Goal: Task Accomplishment & Management: Manage account settings

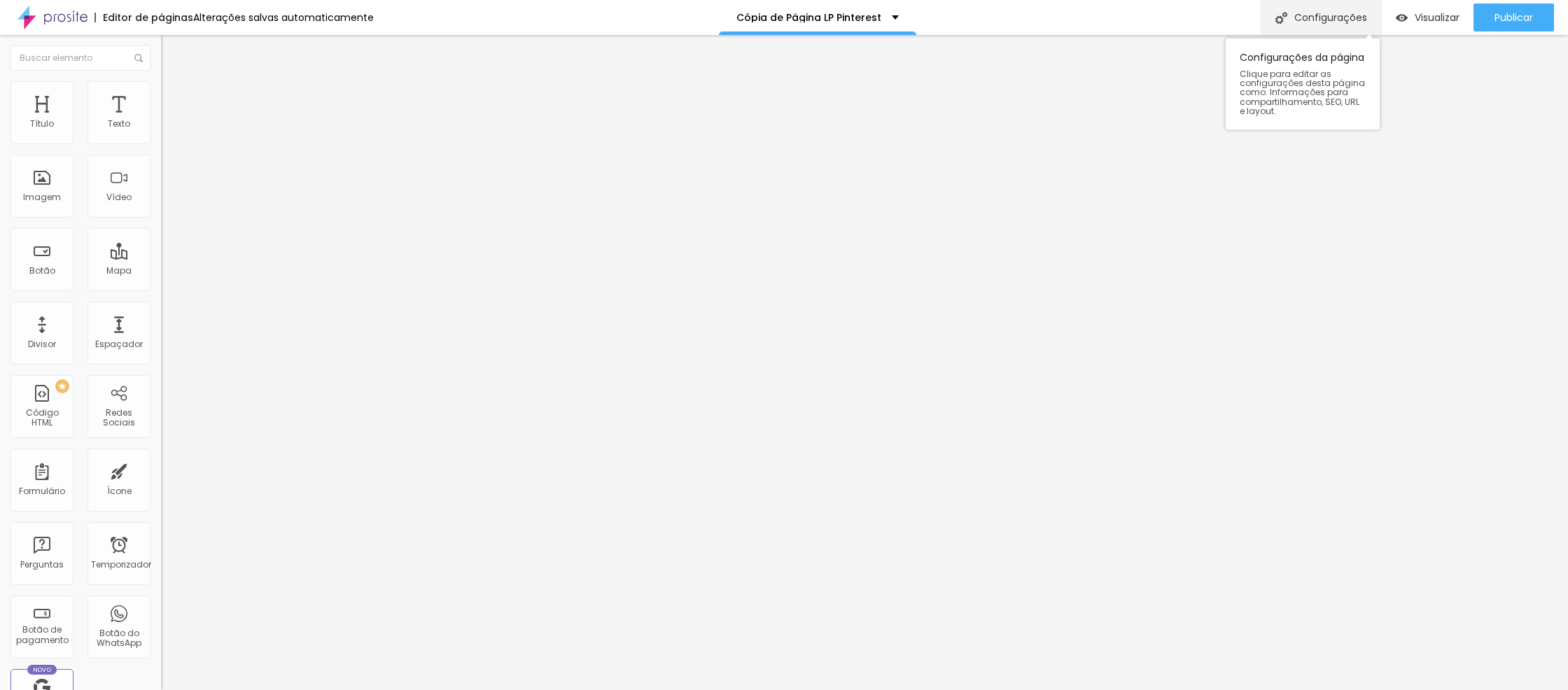
click at [1317, 16] on font "Configurações" at bounding box center [1330, 18] width 73 height 14
type input "/promocao_Foto_Video_Casamentos"
drag, startPoint x: 834, startPoint y: 193, endPoint x: 593, endPoint y: 175, distance: 241.7
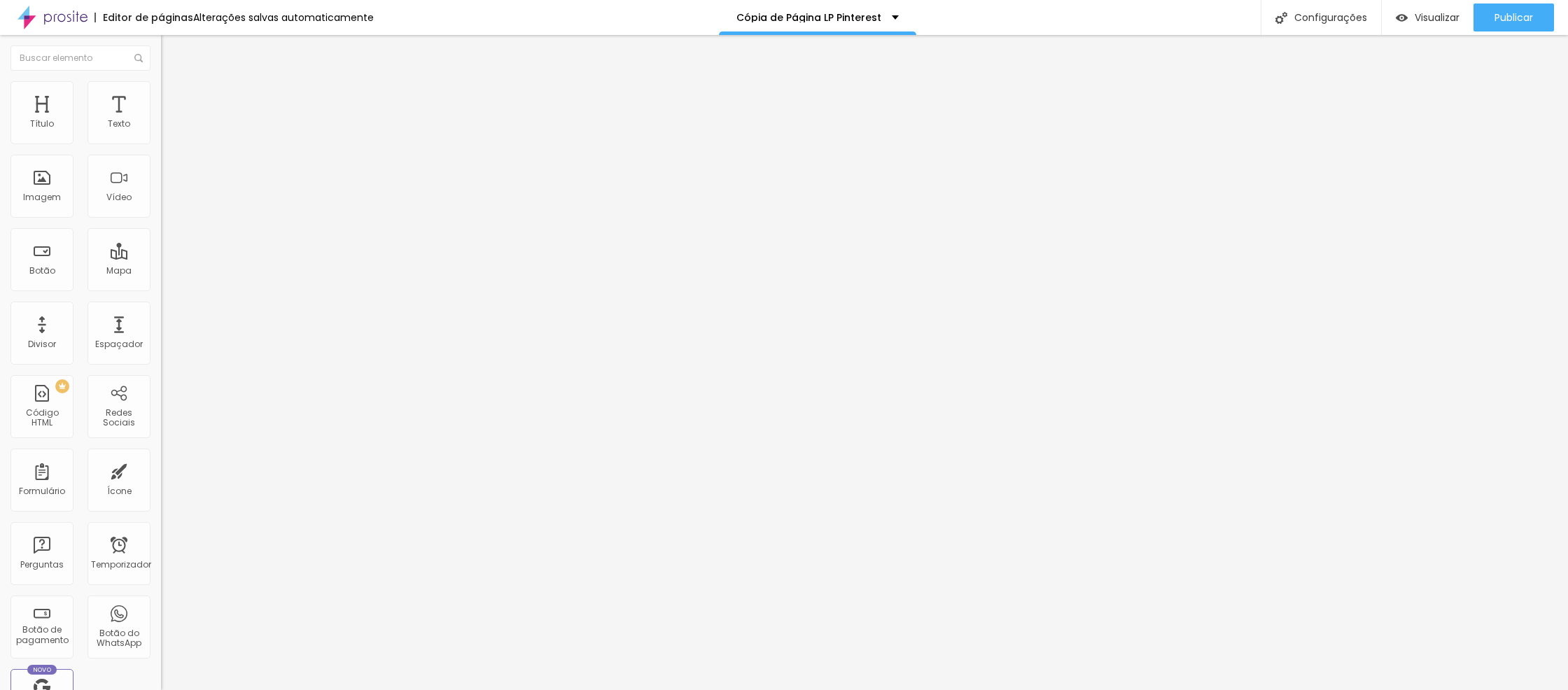
type input "LP Promoção AGORA eu CASO"
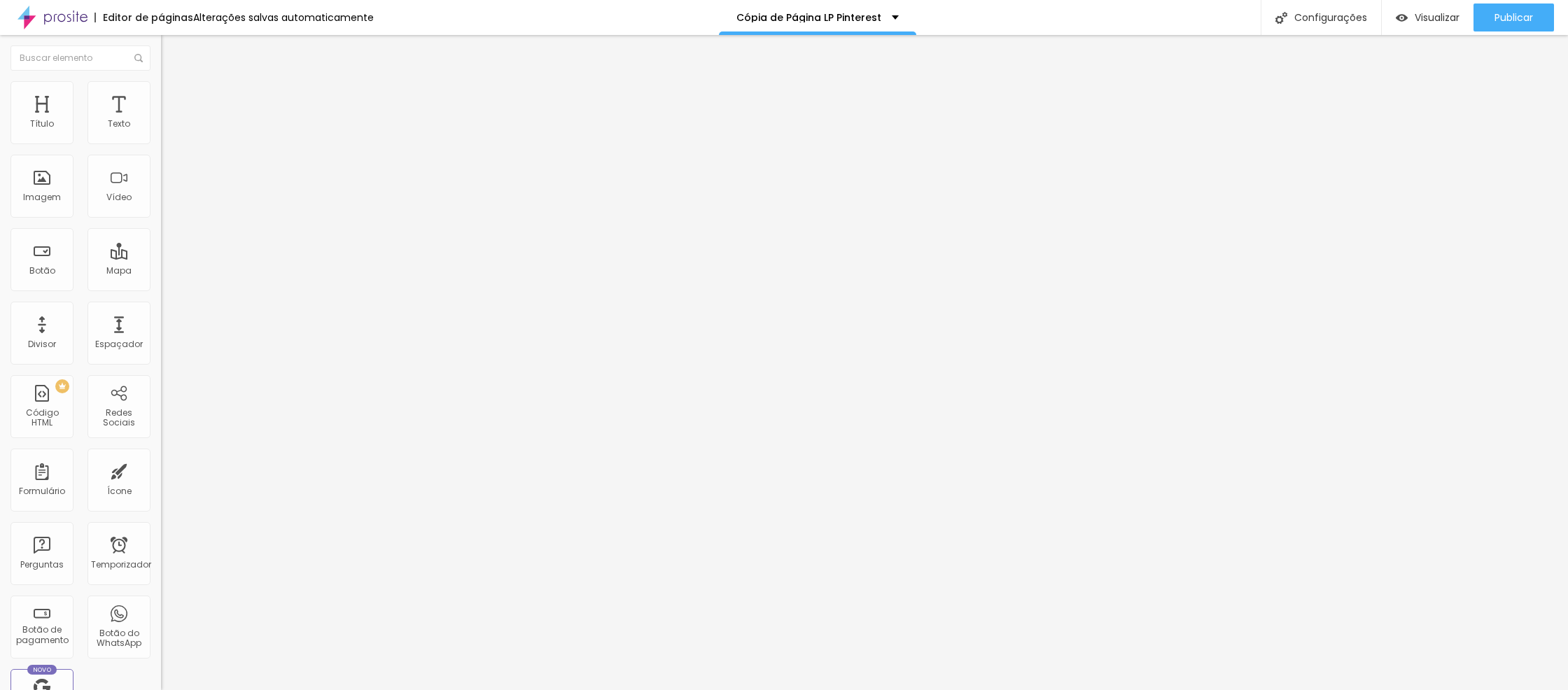
click at [161, 132] on font "Título 2" at bounding box center [184, 123] width 46 height 18
click at [161, 120] on font "Título 1" at bounding box center [184, 111] width 47 height 20
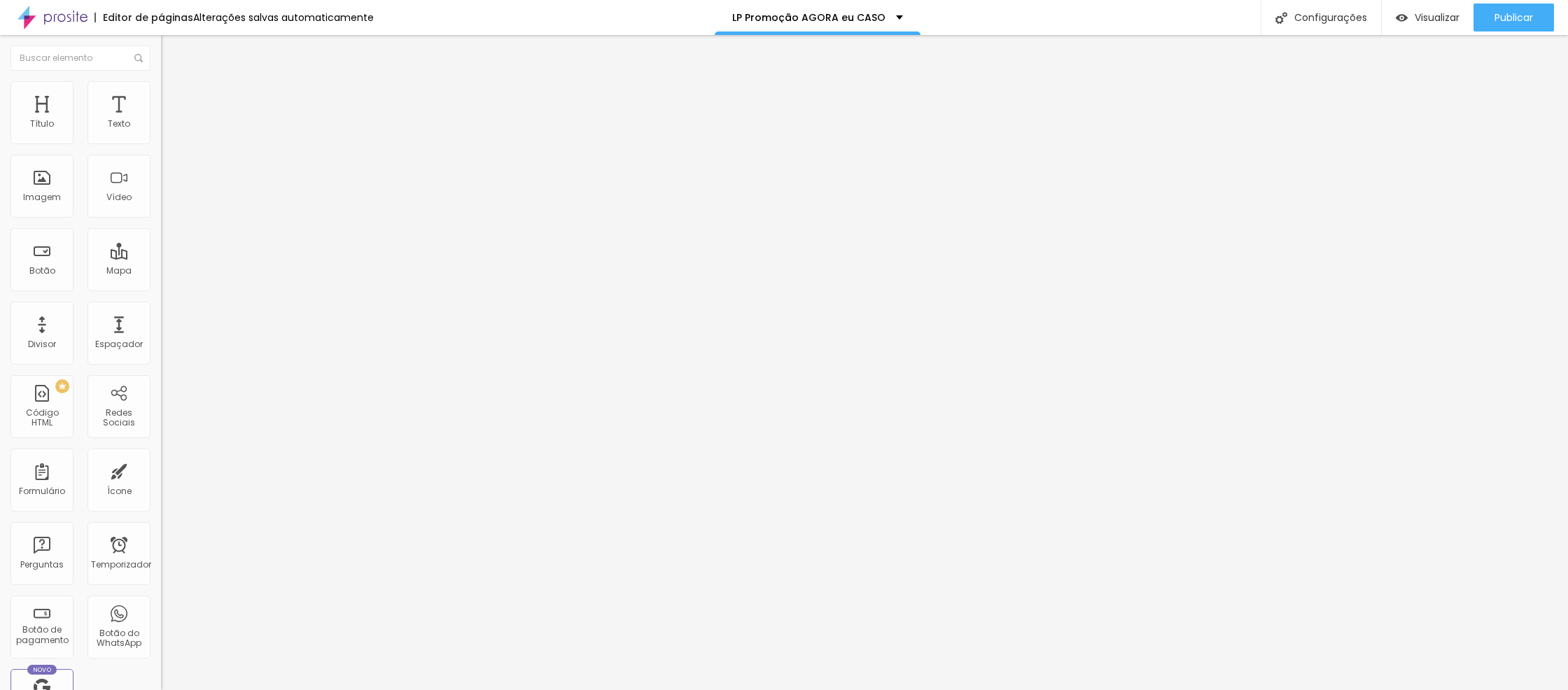
type input "21"
type input "22"
type input "23"
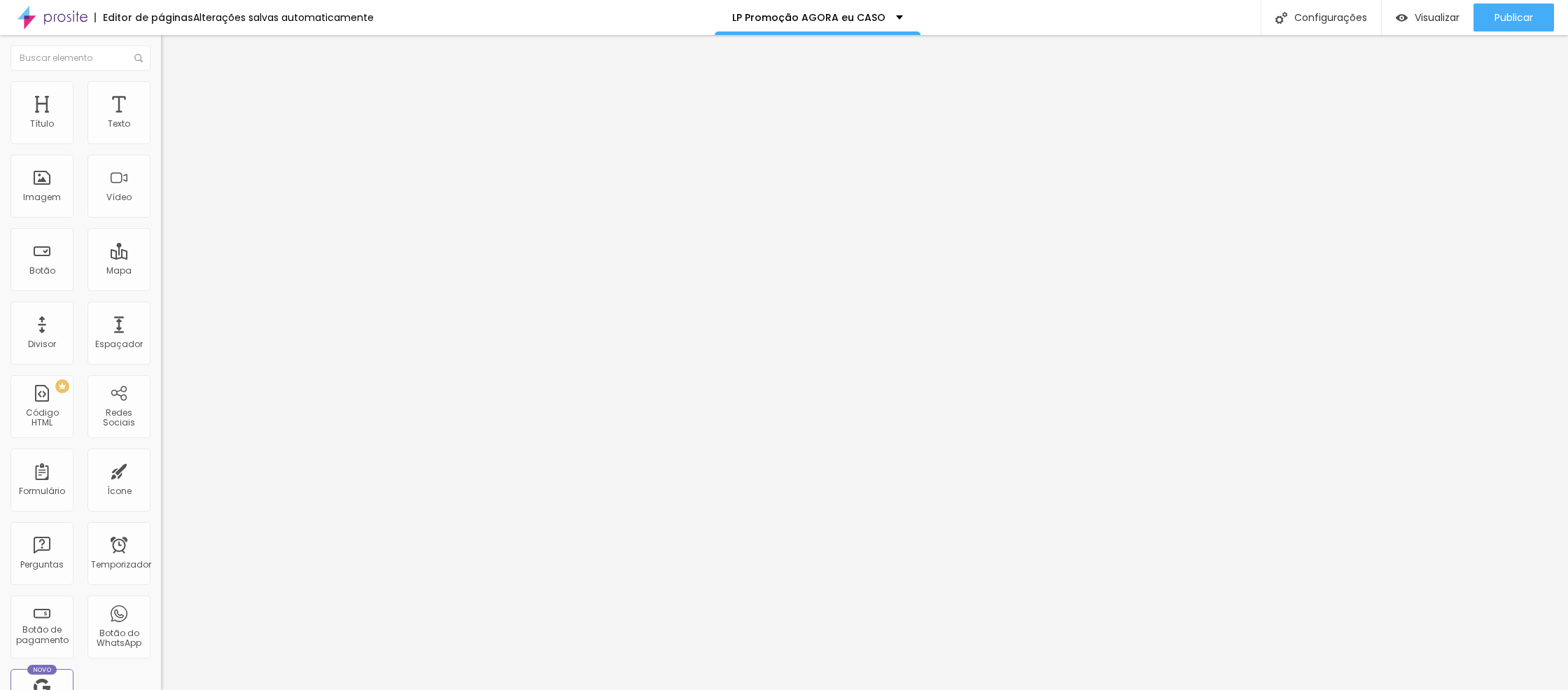
type input "23"
type input "24"
type input "25"
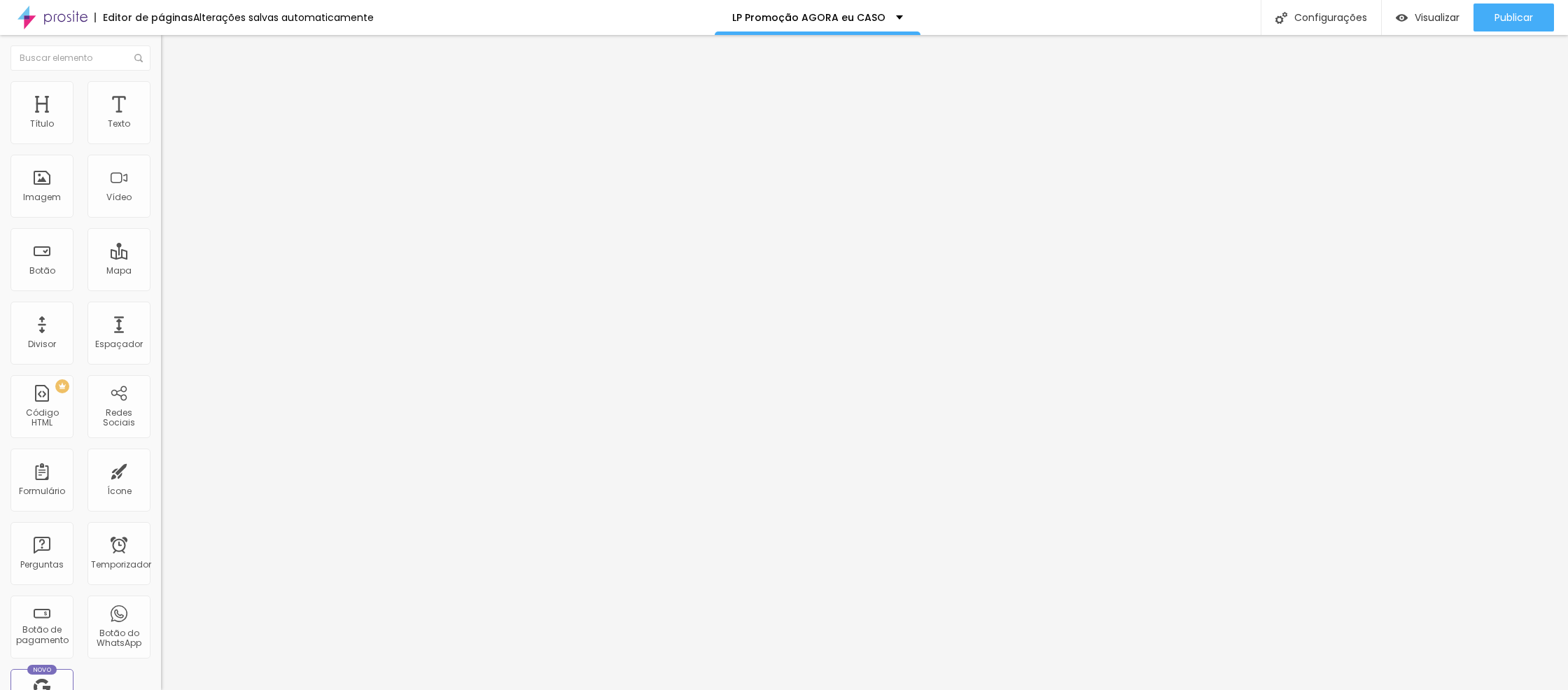
type input "26"
type input "27"
type input "28"
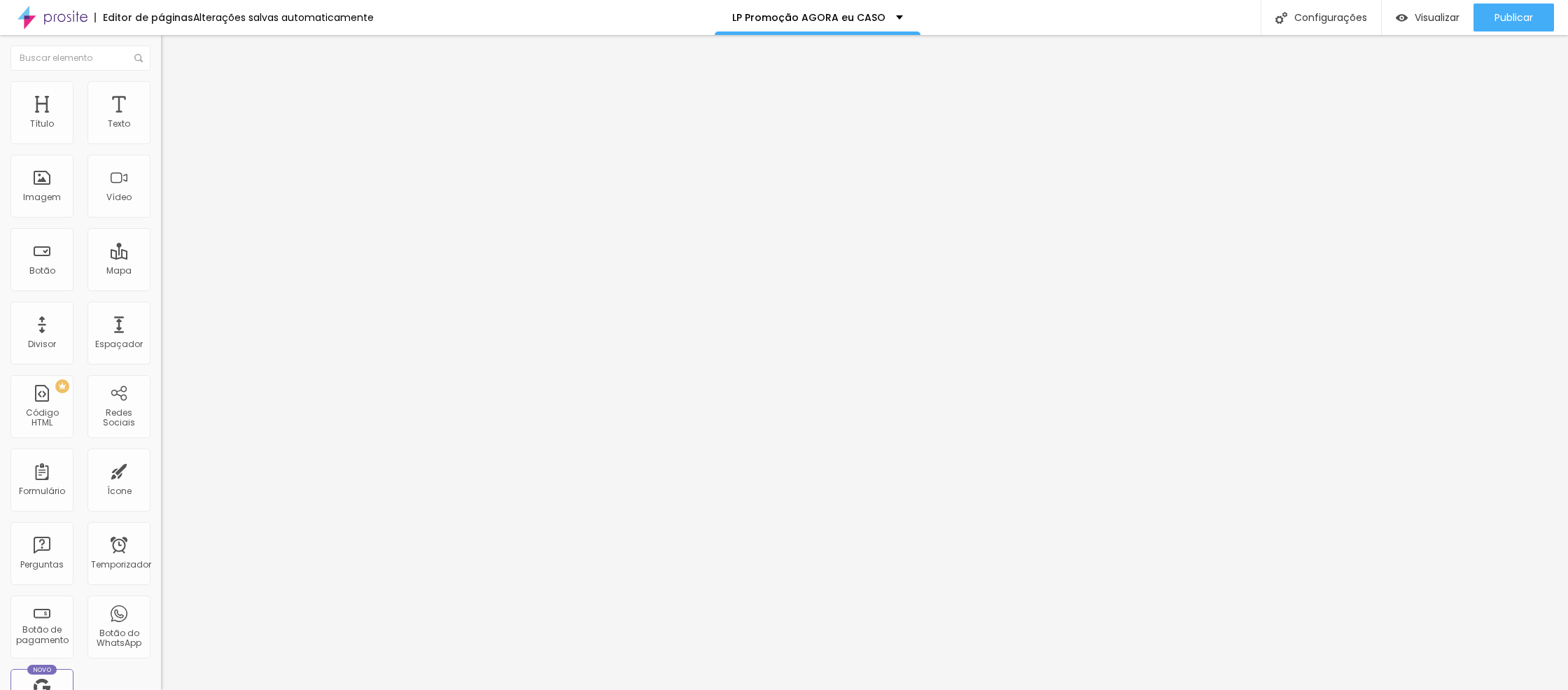
type input "28"
type input "29"
type input "30"
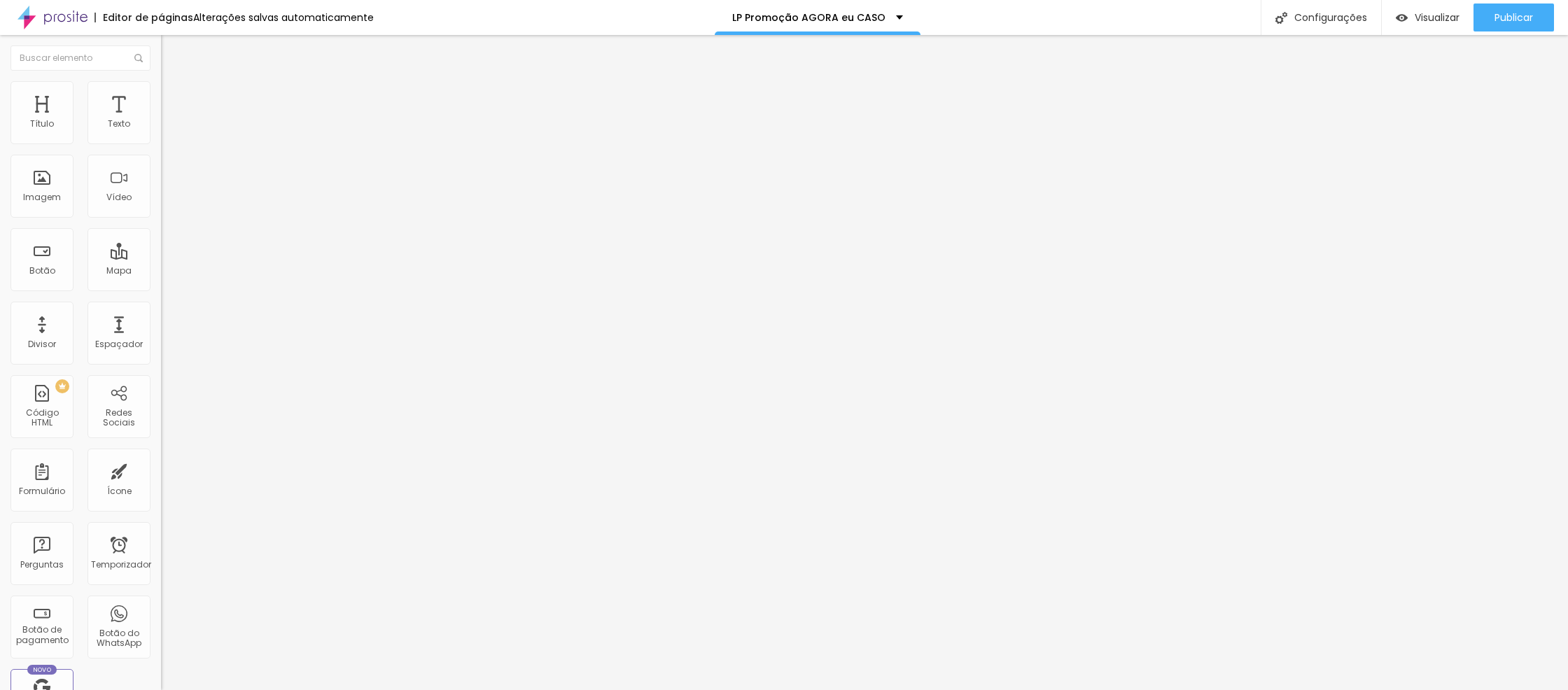
type input "31"
type input "32"
type input "33"
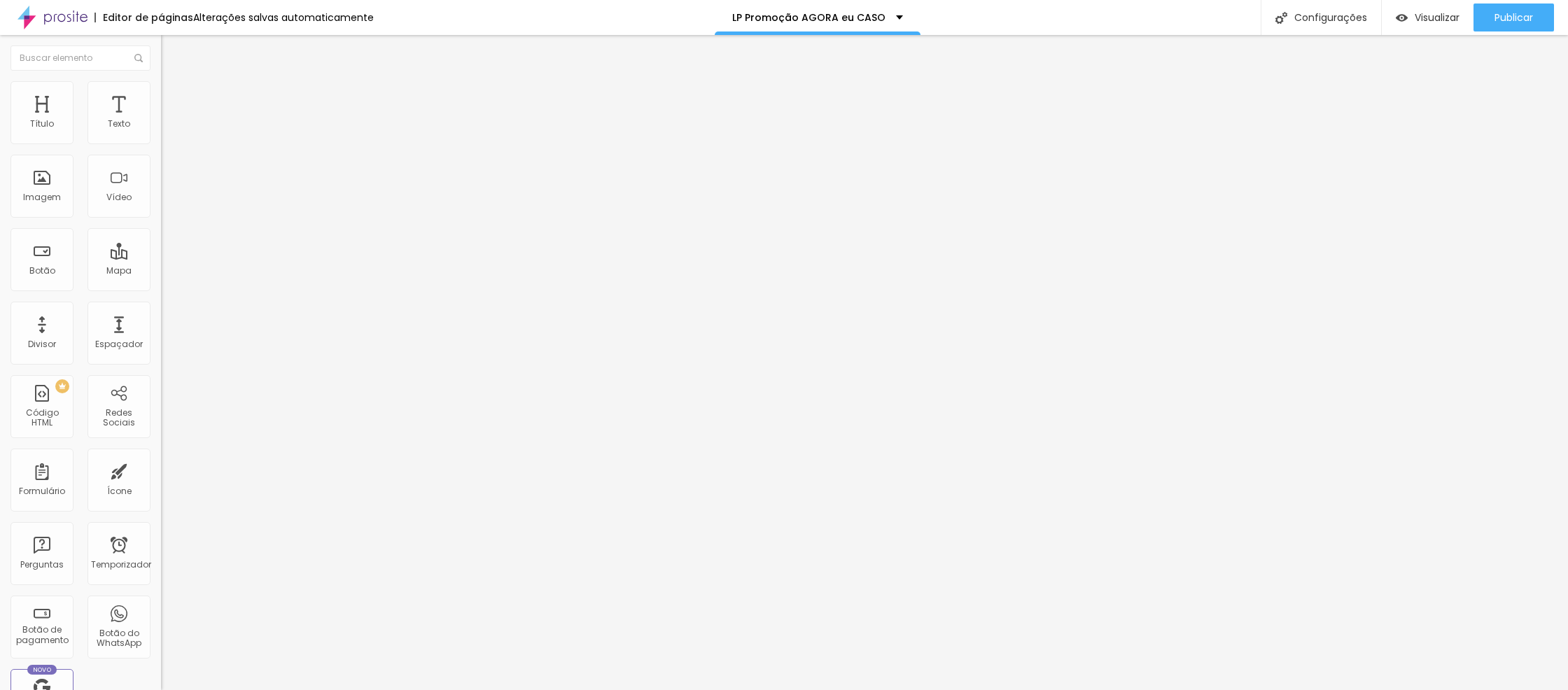
type input "33"
type input "34"
type input "33"
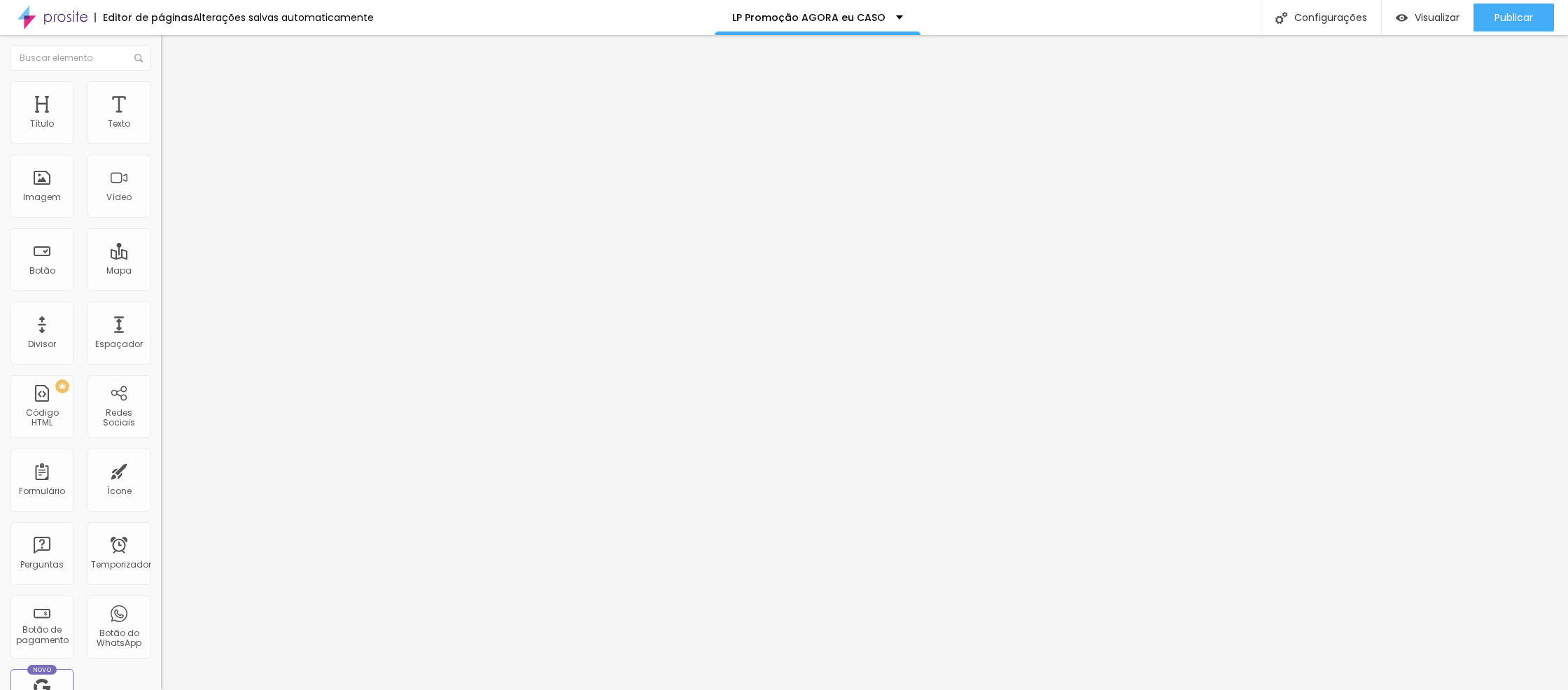
type input "34"
type input "35"
type input "34"
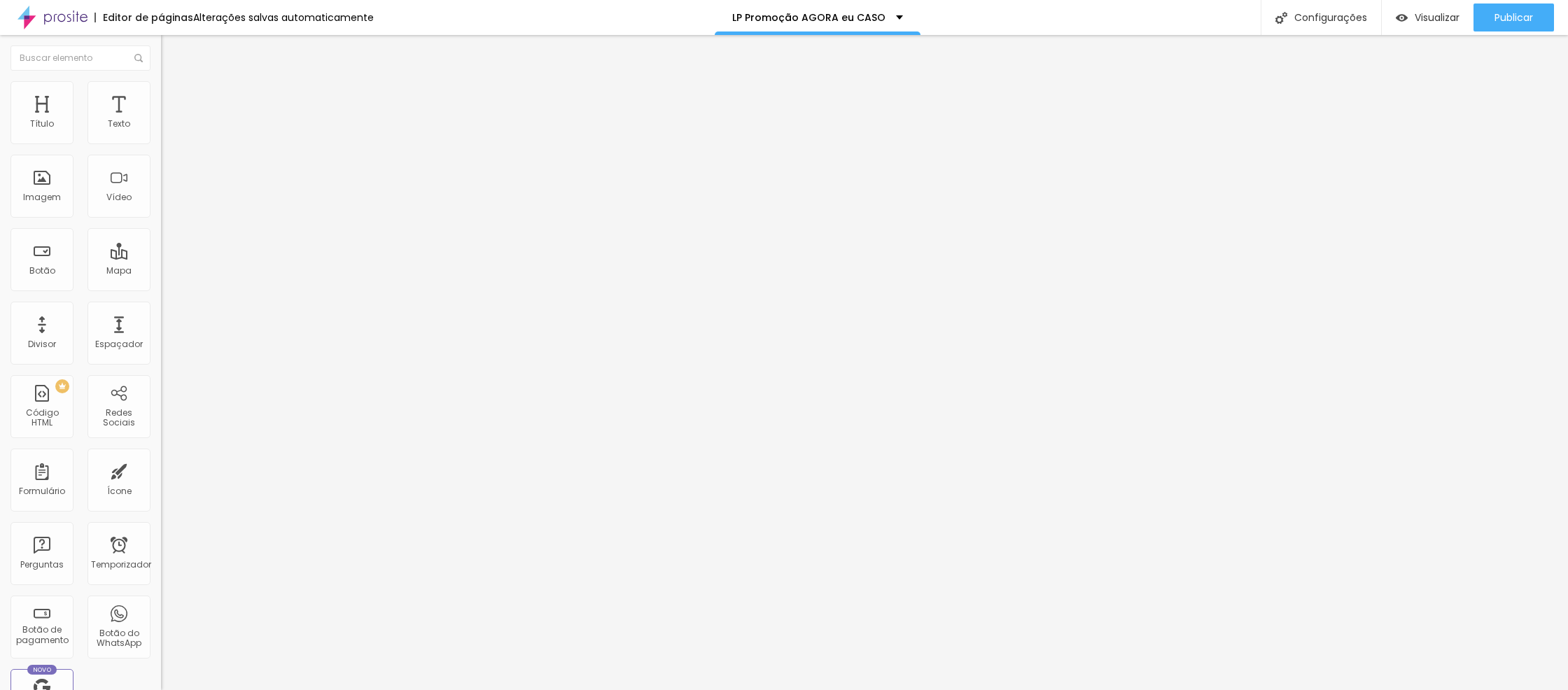
type input "34"
type input "33"
type input "32"
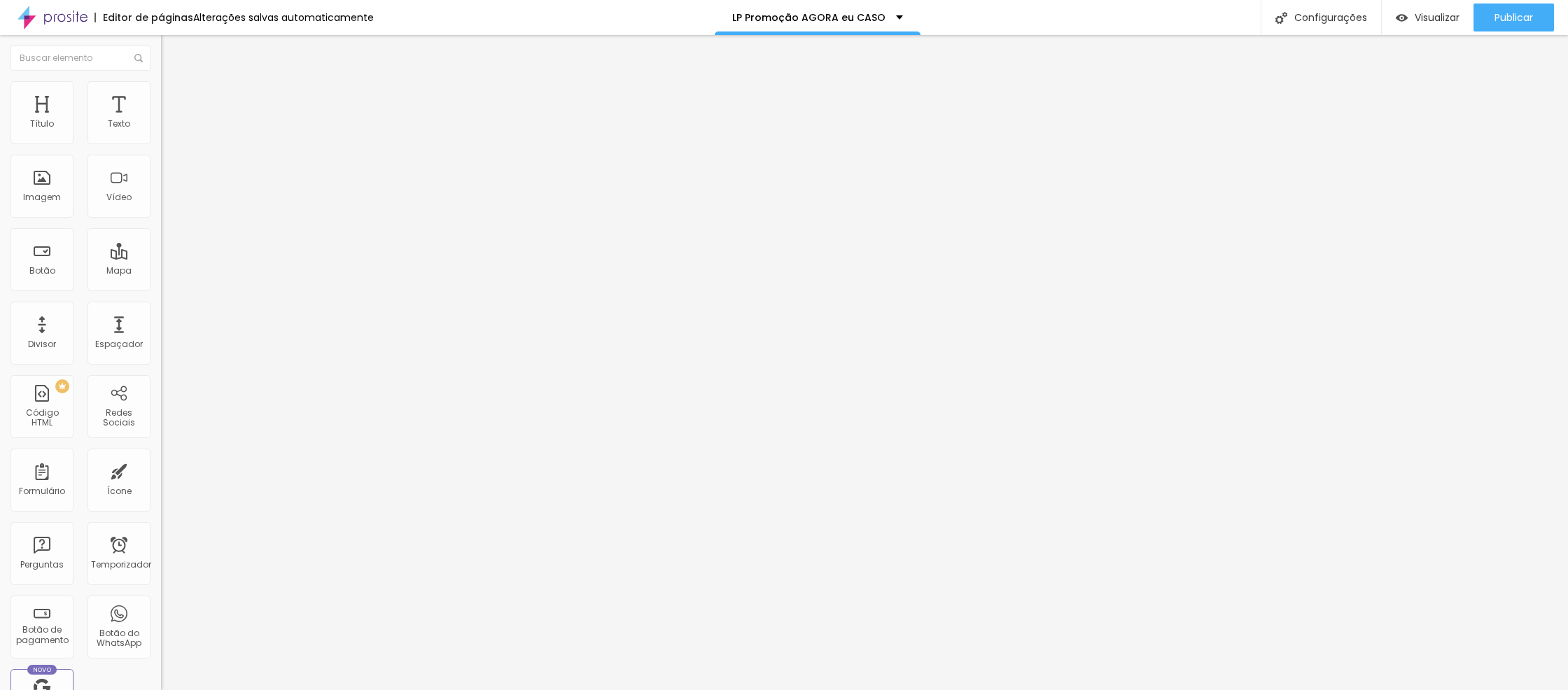
type input "33"
type input "34"
type input "35"
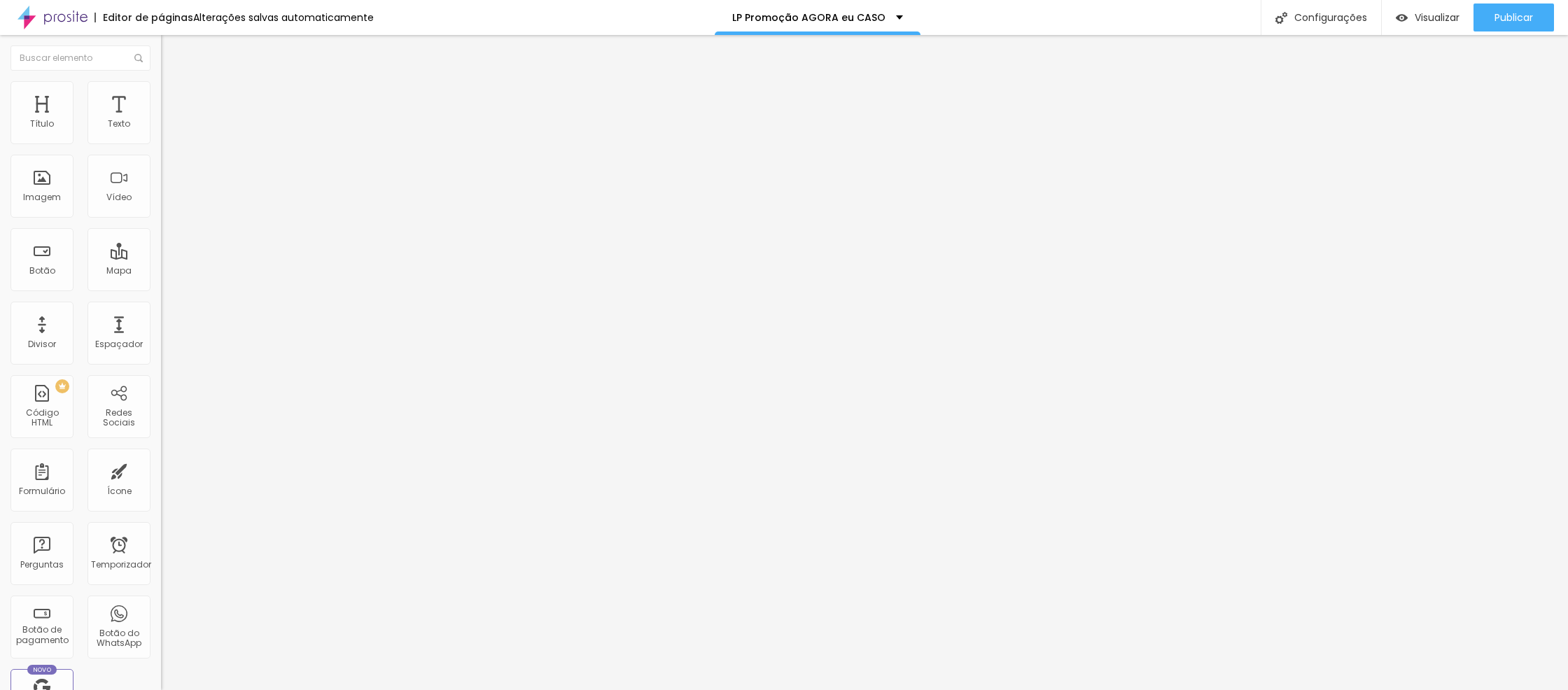
type input "35"
type input "34"
drag, startPoint x: 40, startPoint y: 292, endPoint x: 52, endPoint y: 294, distance: 12.2
click at [161, 331] on input "range" at bounding box center [206, 336] width 91 height 11
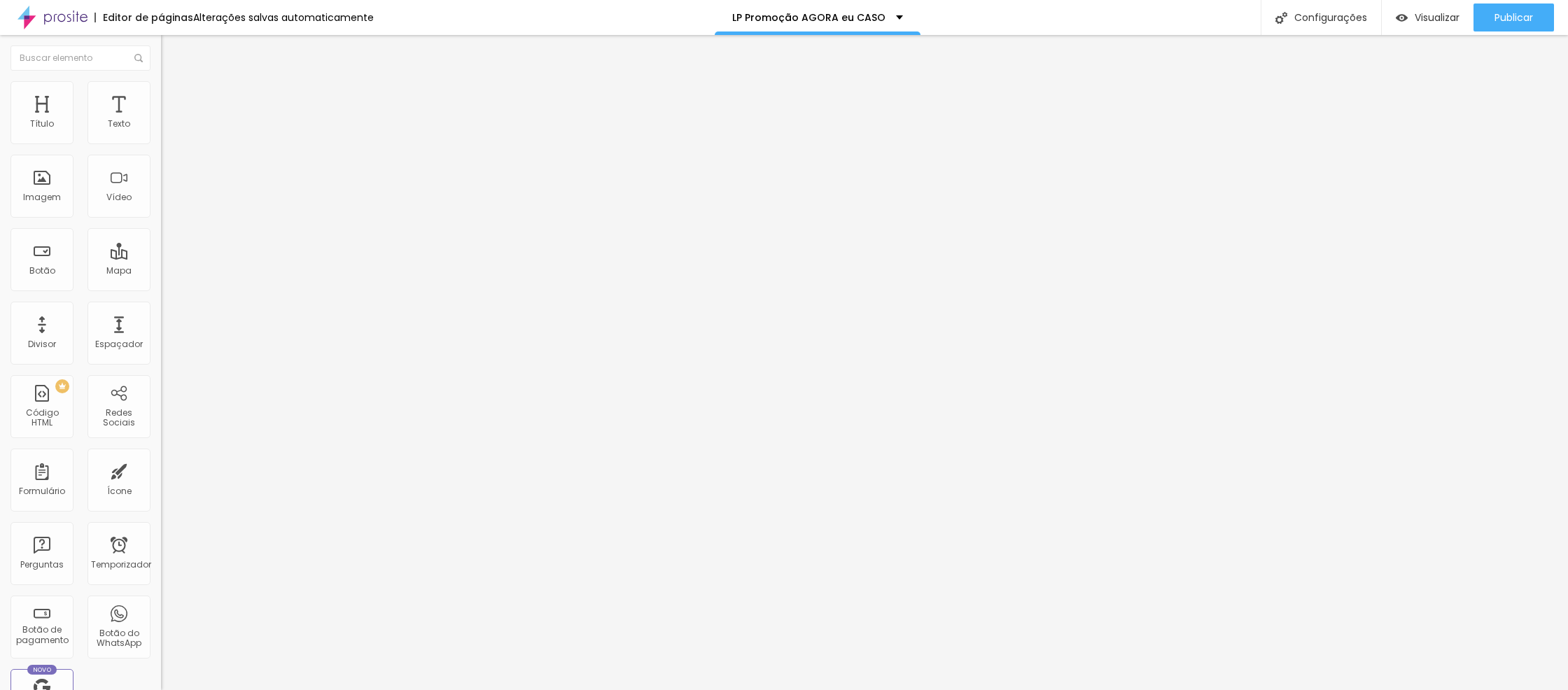
type input "33"
type input "32"
type input "33"
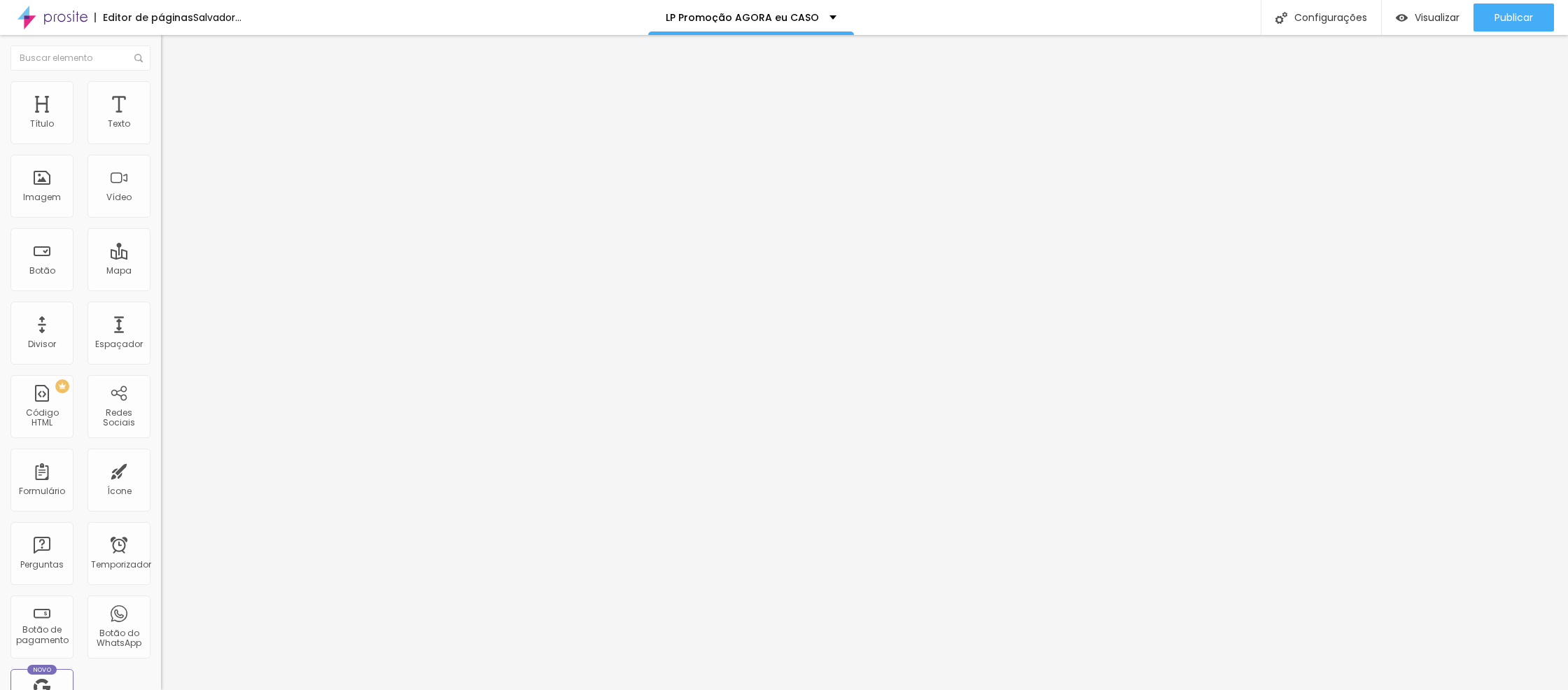
type input "33"
type input "34"
type input "35"
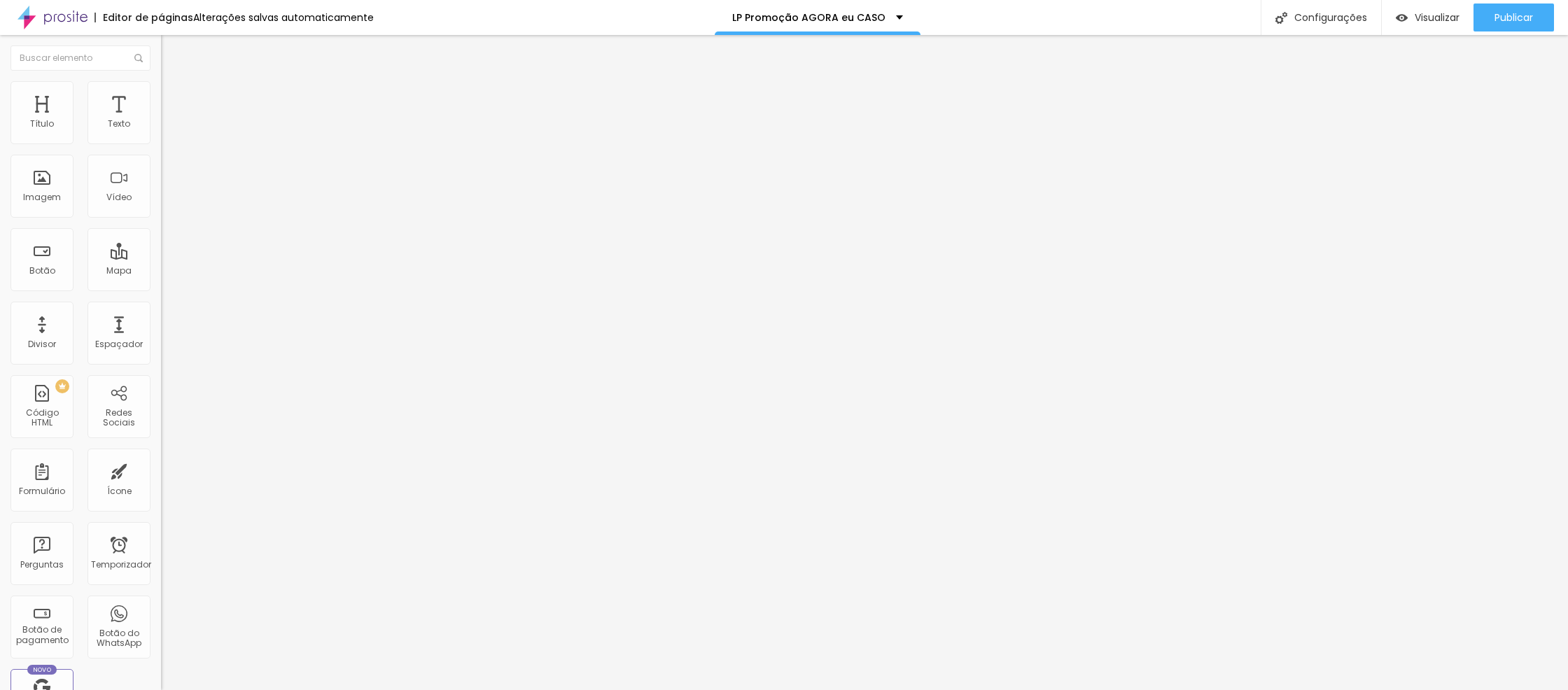
type input "36"
type input "35"
type input "34"
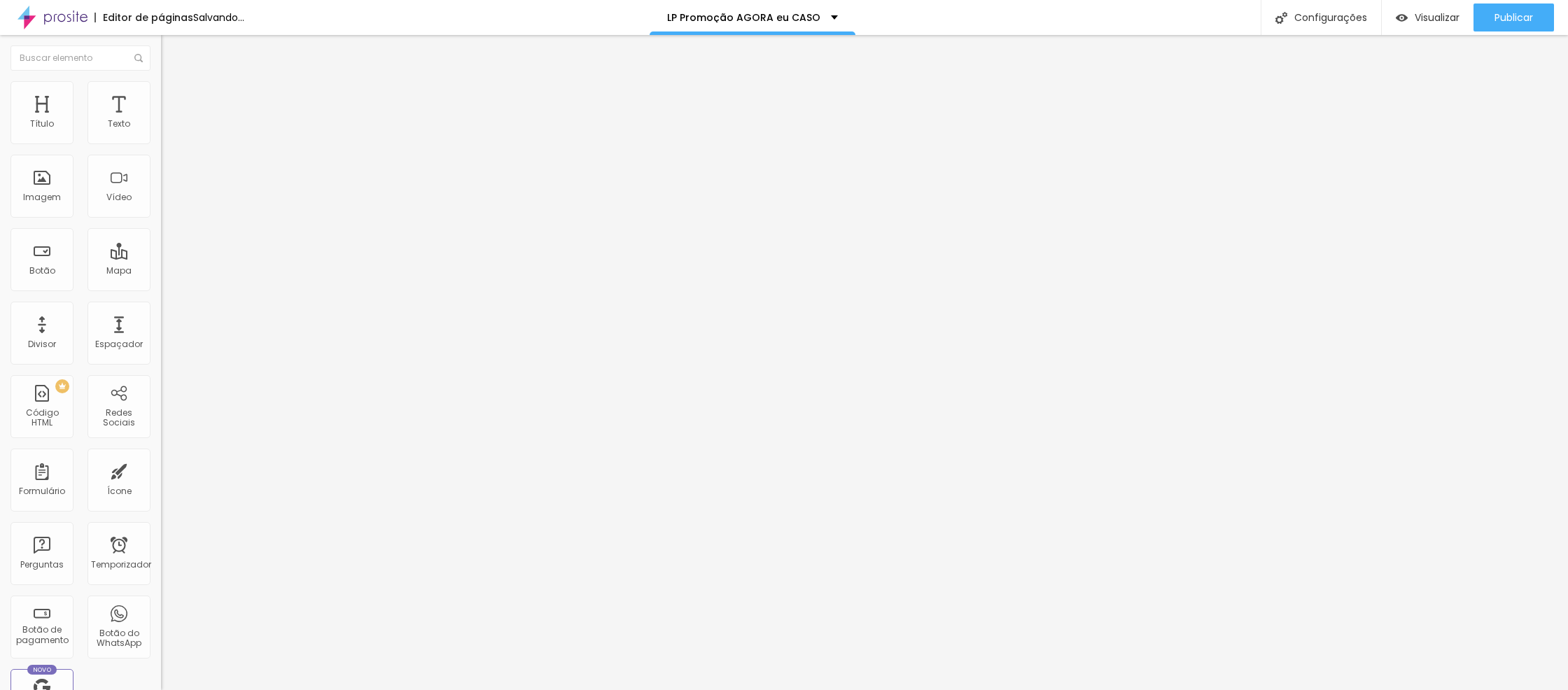
type input "34"
type input "33"
type input "34"
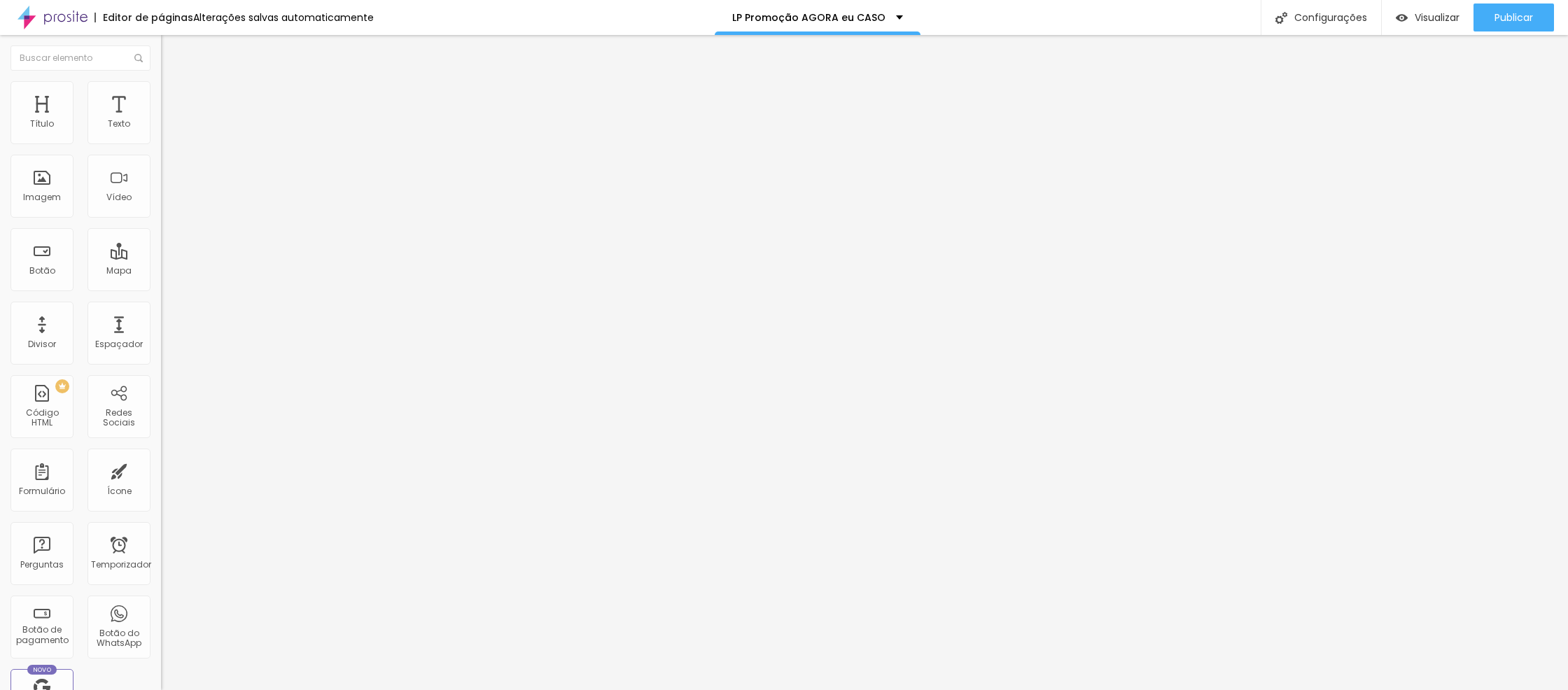
type input "35"
click at [161, 331] on input "range" at bounding box center [206, 336] width 91 height 11
click at [169, 120] on font "Trocar imagem" at bounding box center [203, 115] width 68 height 12
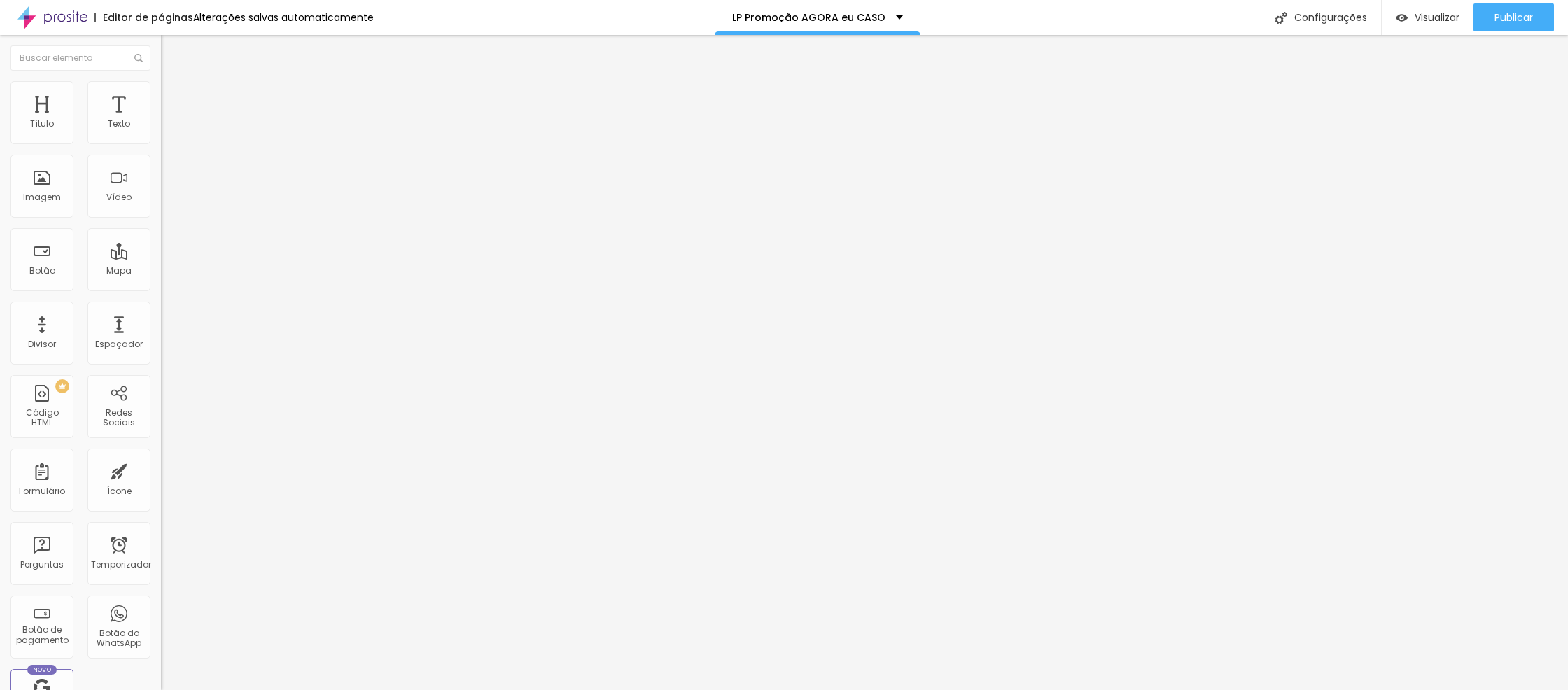
click at [161, 87] on img at bounding box center [167, 88] width 13 height 13
type input "85"
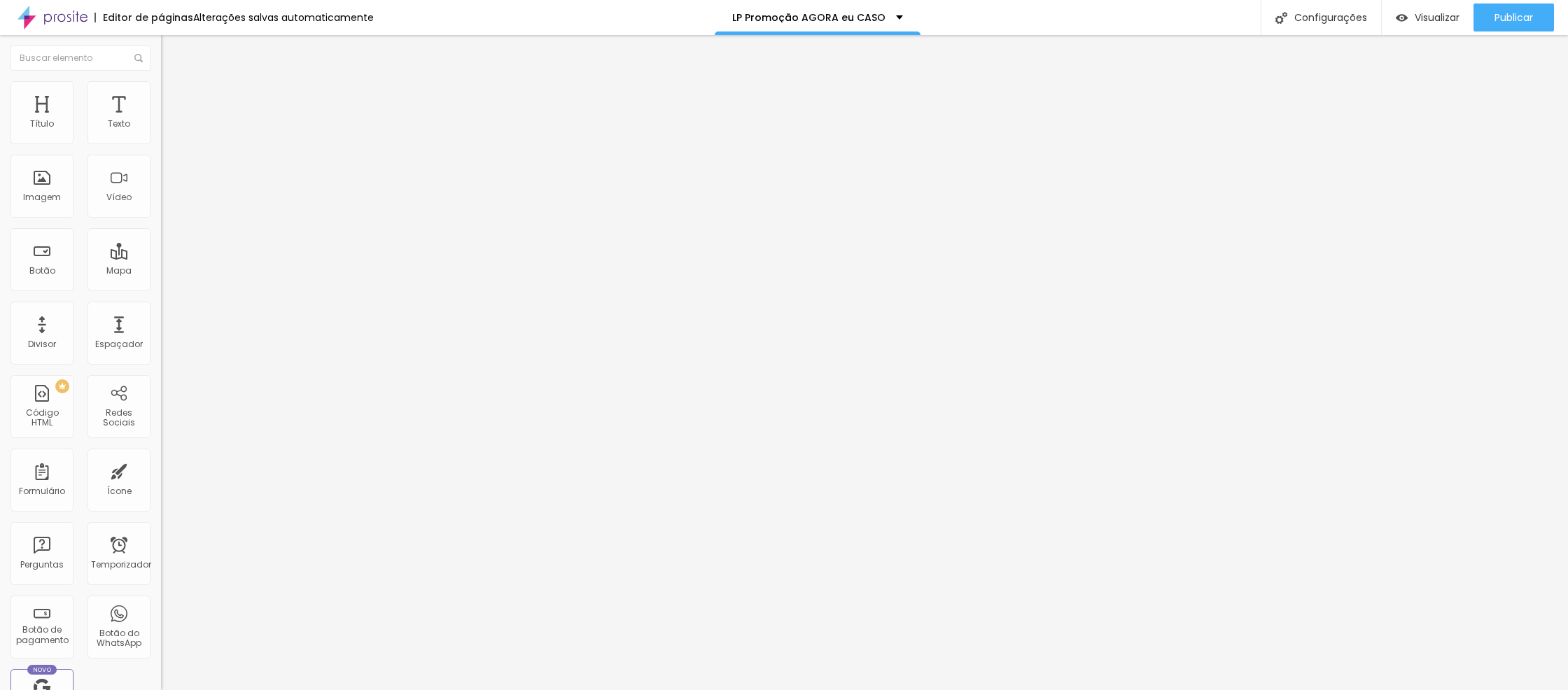
type input "85"
type input "90"
type input "95"
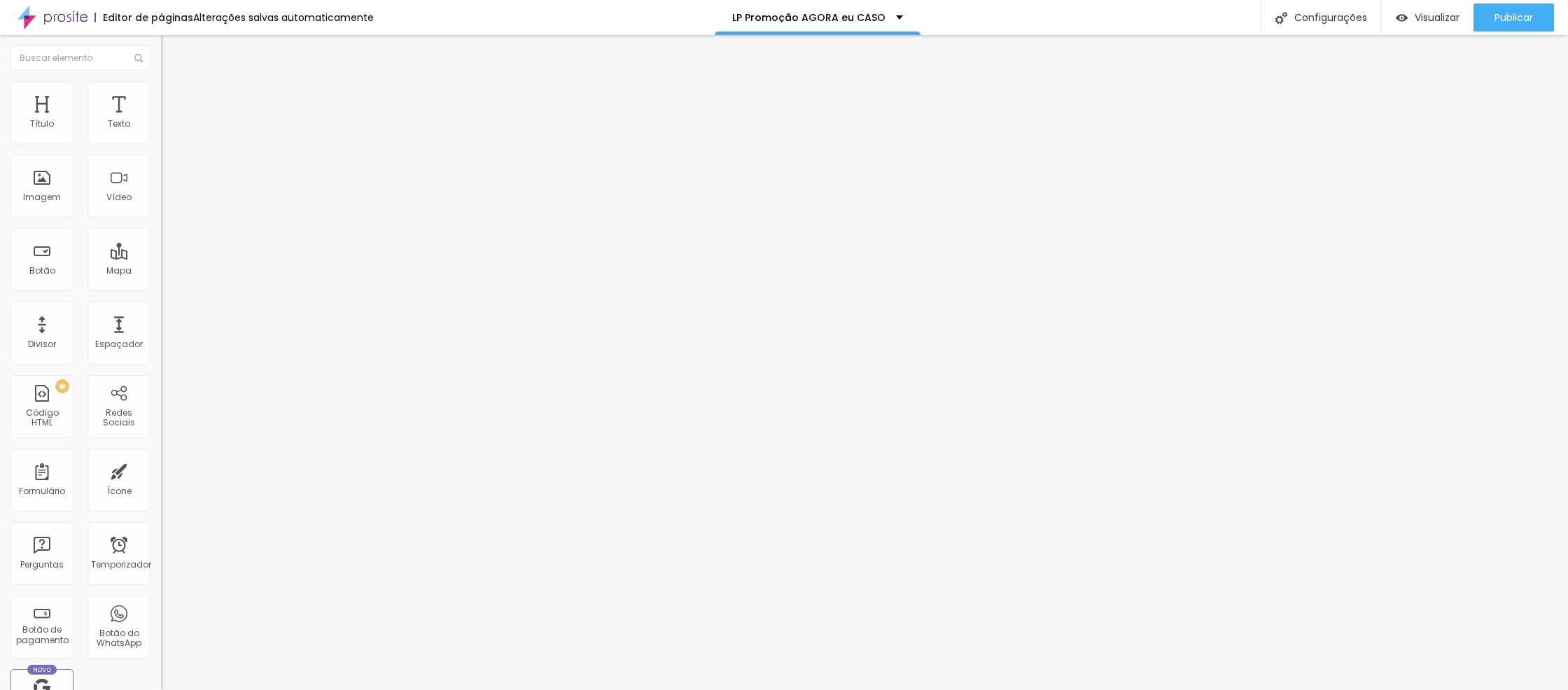
type input "100"
type input "95"
type input "100"
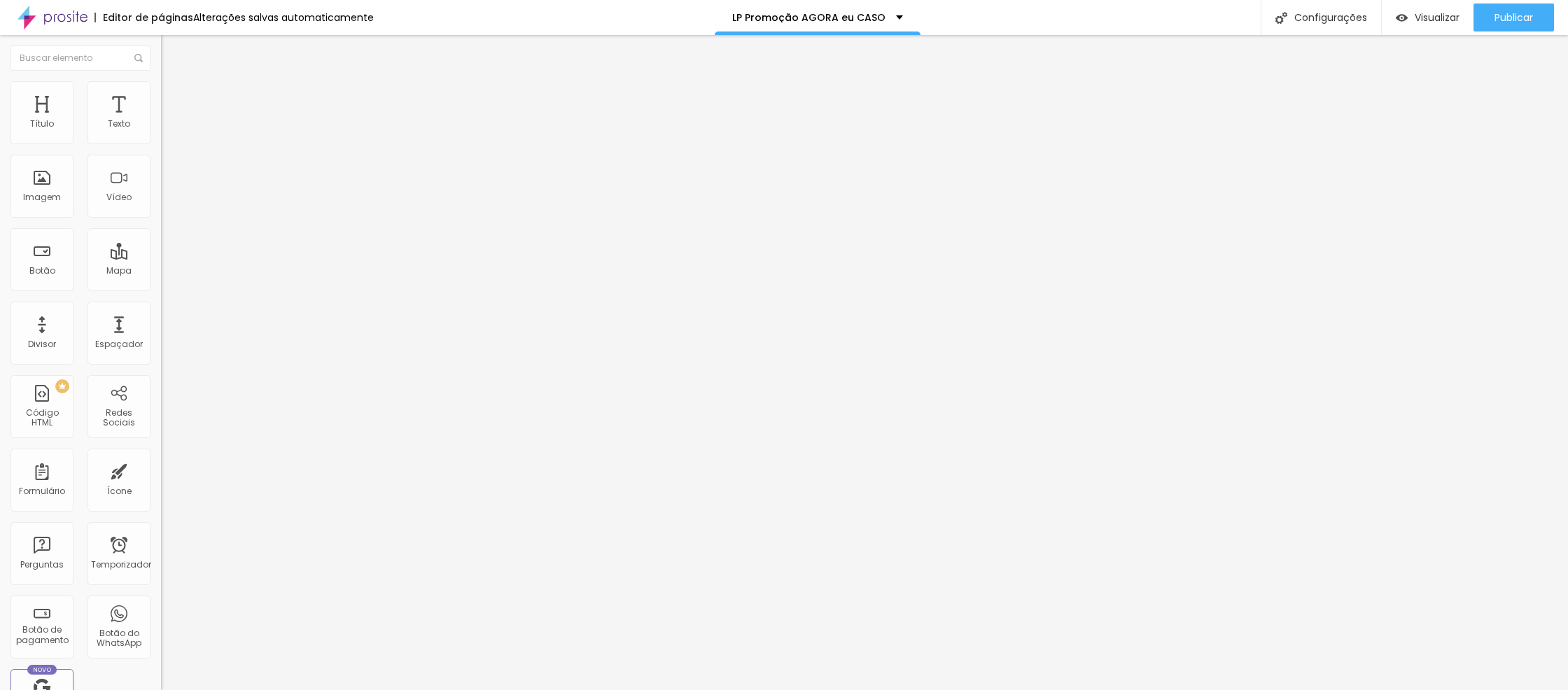
drag, startPoint x: 114, startPoint y: 149, endPoint x: 144, endPoint y: 151, distance: 30.1
type input "100"
click at [161, 143] on input "range" at bounding box center [206, 137] width 91 height 11
click at [161, 287] on input "[URL][DOMAIN_NAME][PHONE_NUMBER]." at bounding box center [245, 280] width 168 height 14
paste input "[URL][DOMAIN_NAME]!!"
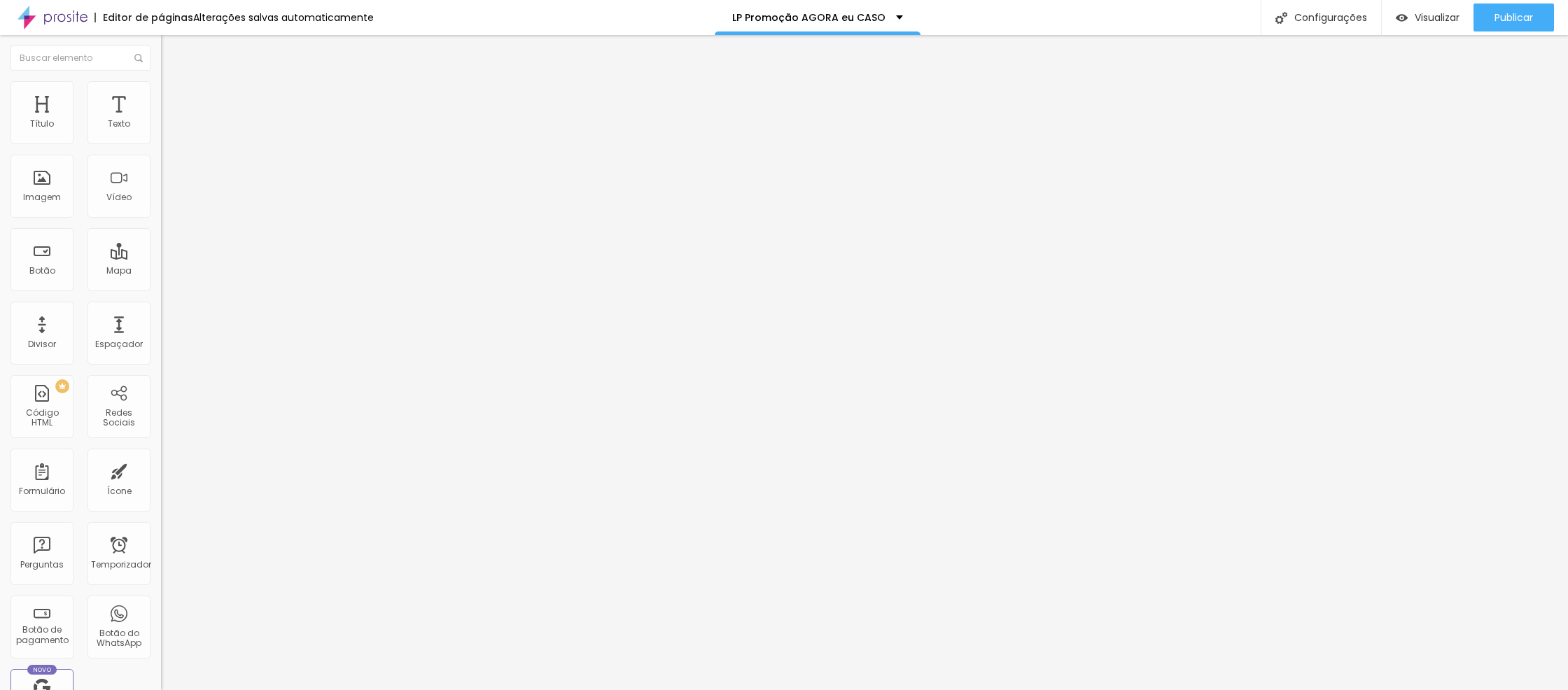
scroll to position [0, 1463]
type input "[URL][DOMAIN_NAME]!!"
click at [161, 438] on div "Editar nulo Conteúdo Estilo Avançado Trocar imagem Descrição da imagem (Alt) Bo…" at bounding box center [242, 362] width 161 height 655
click at [1341, 26] on div "Configurações" at bounding box center [1321, 17] width 120 height 35
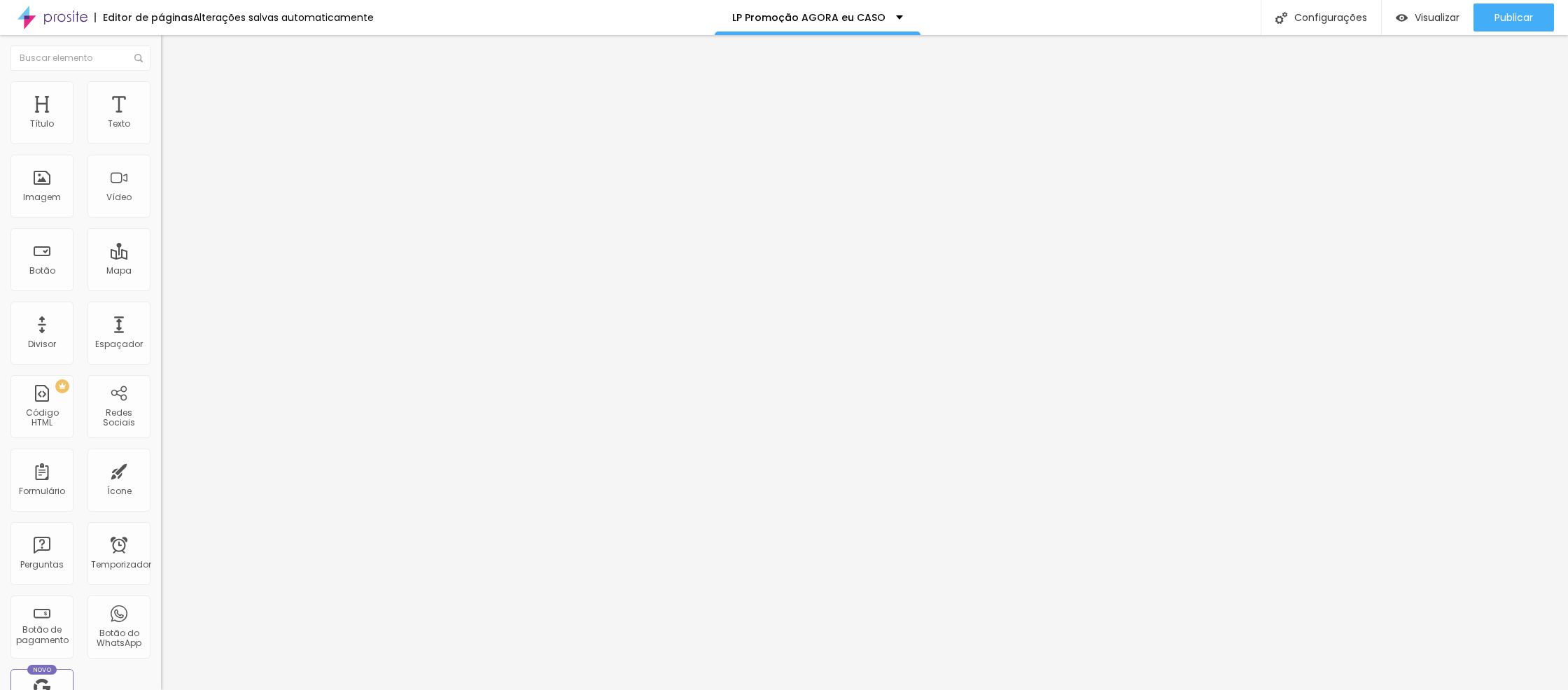
type input "/super_promocao_foto_video_casamentos"
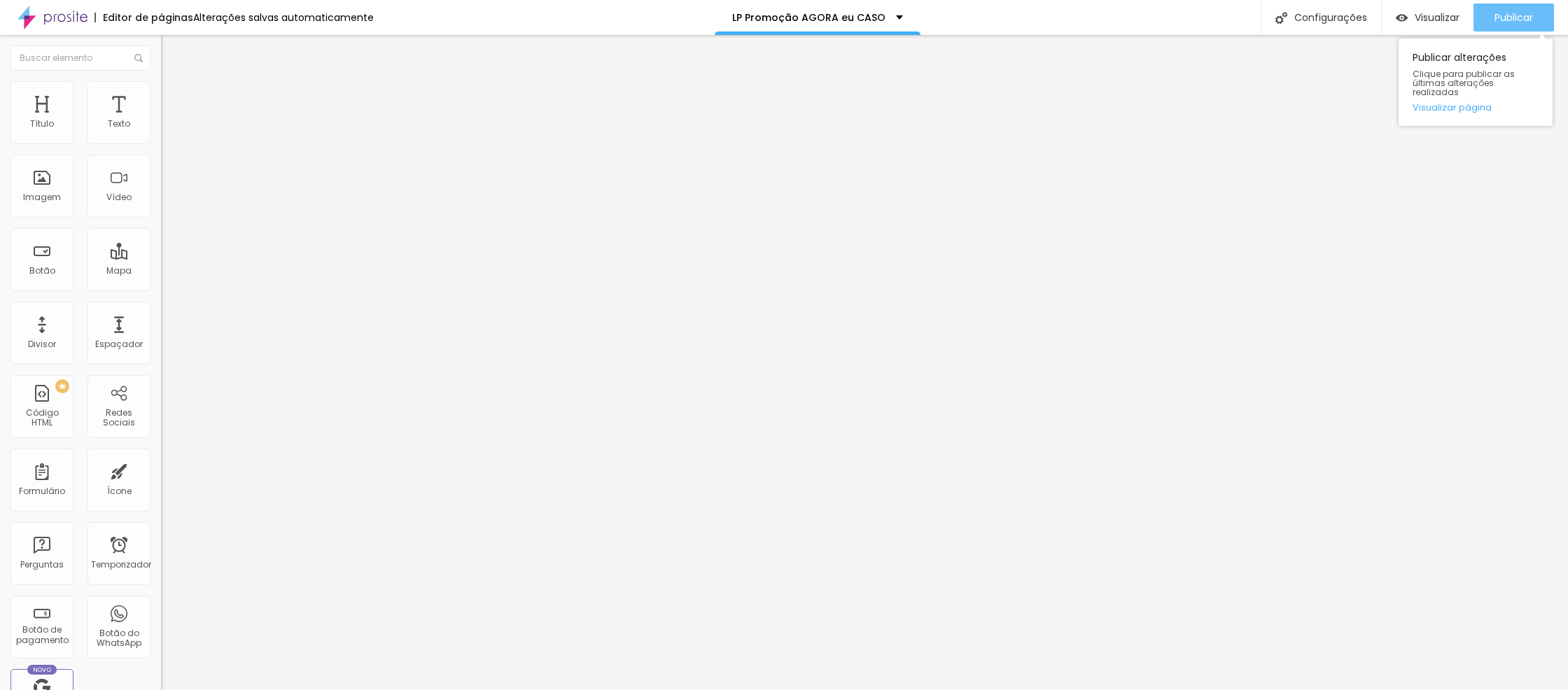
click at [1527, 18] on font "Publicar" at bounding box center [1513, 18] width 39 height 14
click at [1523, 16] on font "Publicar" at bounding box center [1513, 18] width 39 height 14
click at [1515, 14] on font "Publicar" at bounding box center [1513, 18] width 39 height 14
click at [1431, 22] on font "Visualizar" at bounding box center [1425, 18] width 45 height 14
type input "34"
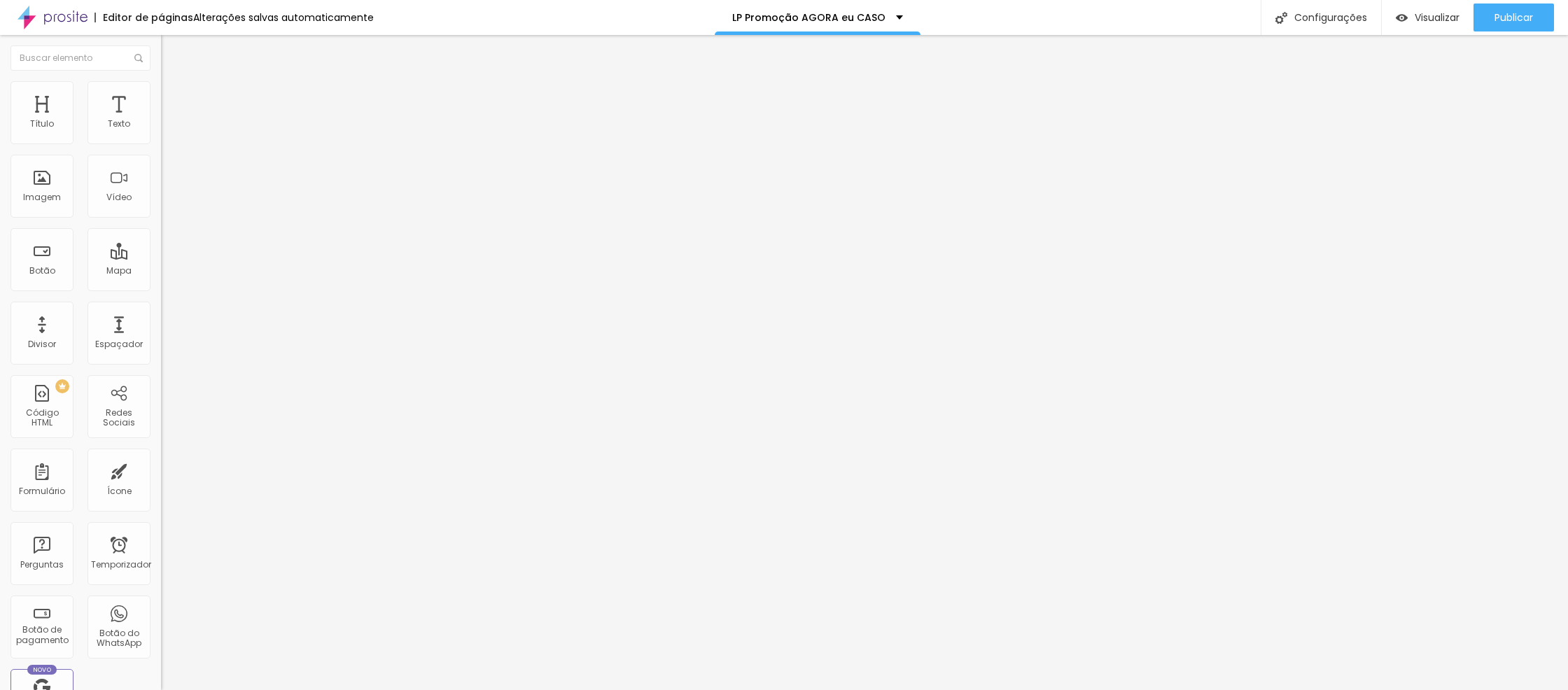
type input "34"
type input "33"
type input "32"
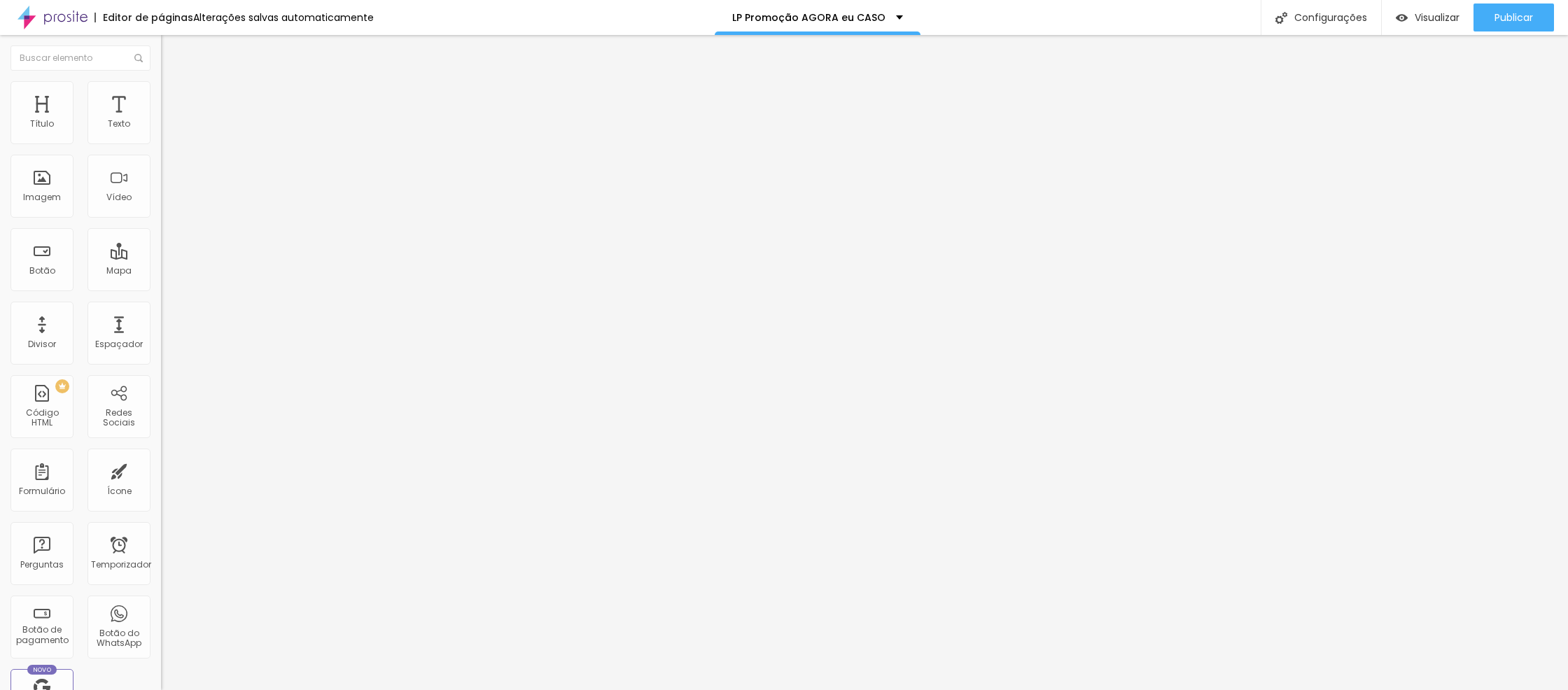
type input "31"
type input "30"
type input "29"
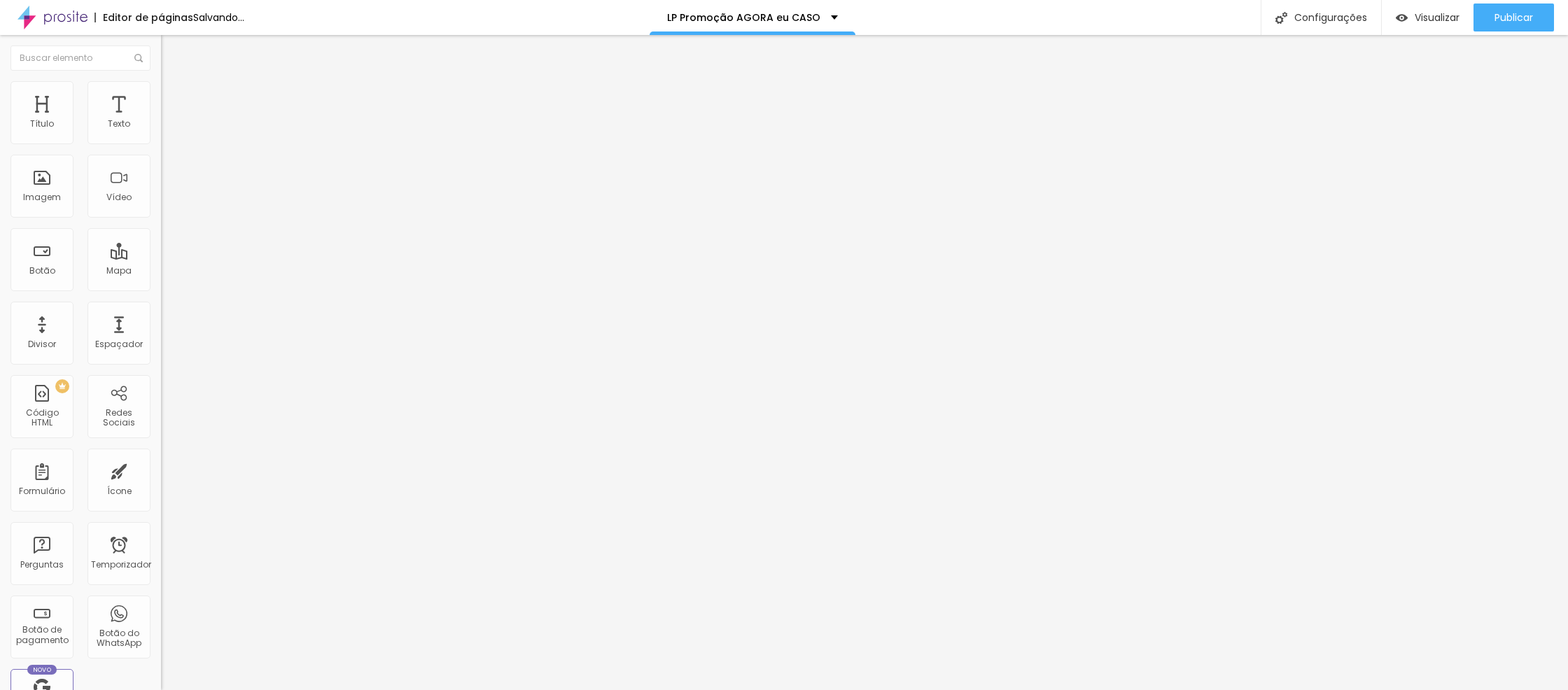
type input "29"
click at [161, 331] on input "range" at bounding box center [206, 336] width 91 height 11
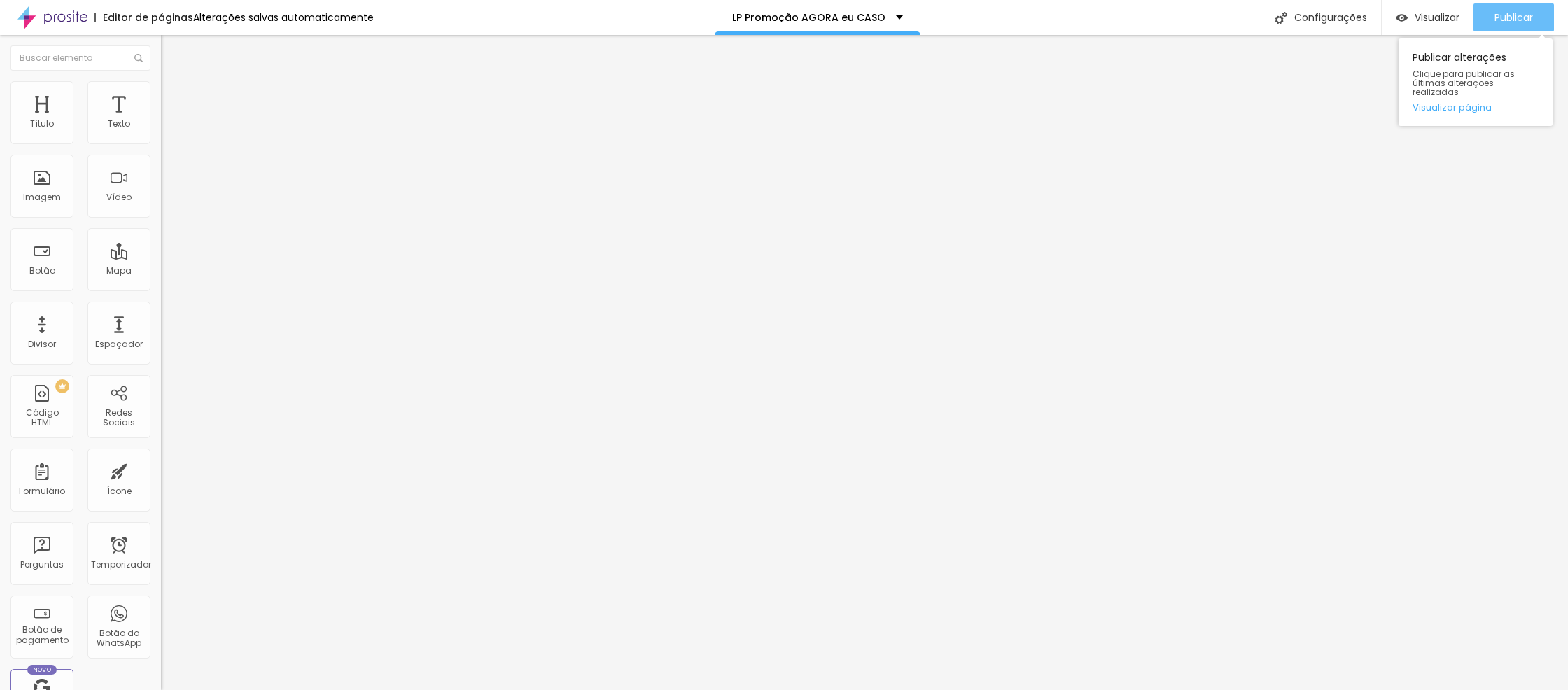
click at [1507, 20] on font "Publicar" at bounding box center [1513, 18] width 39 height 14
click at [1532, 13] on font "Publicar" at bounding box center [1513, 18] width 39 height 14
type input "27"
type input "28"
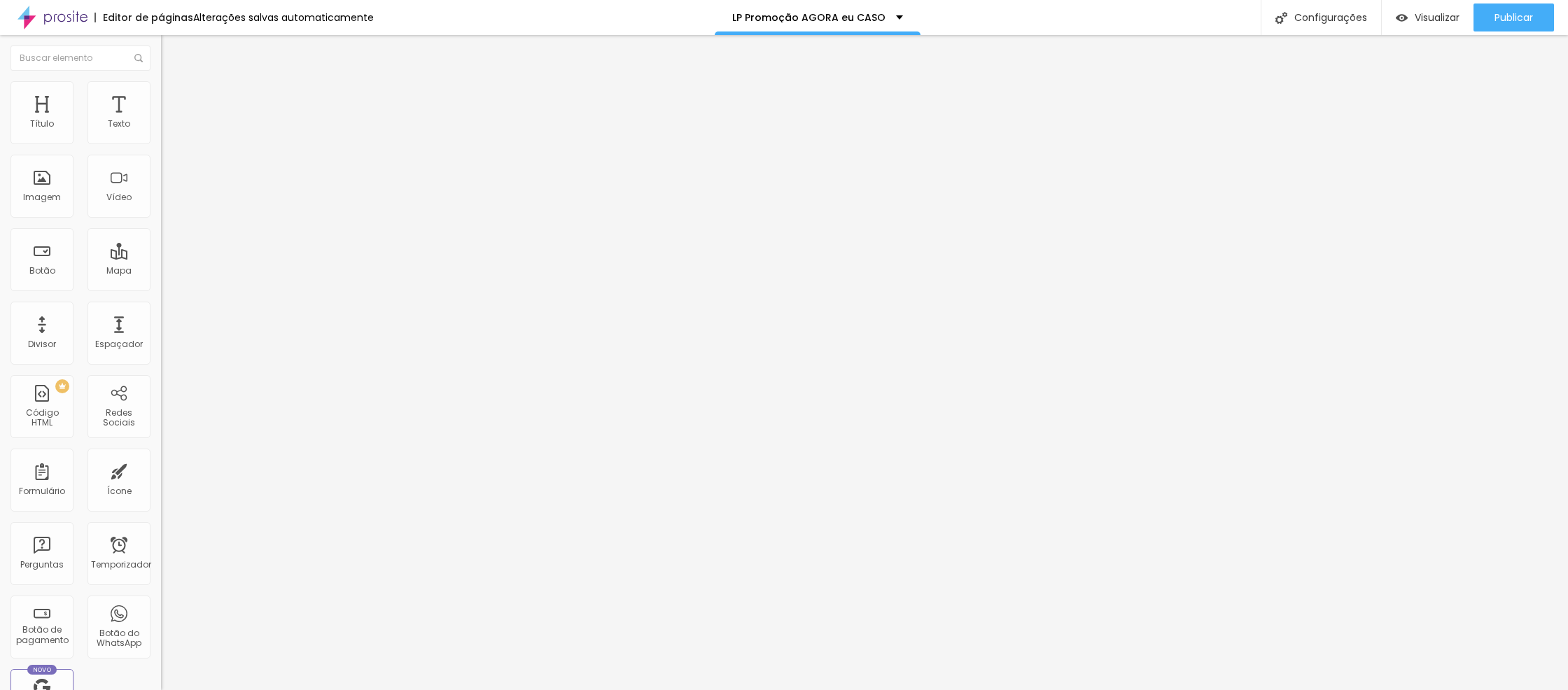
type input "28"
type input "29"
type input "30"
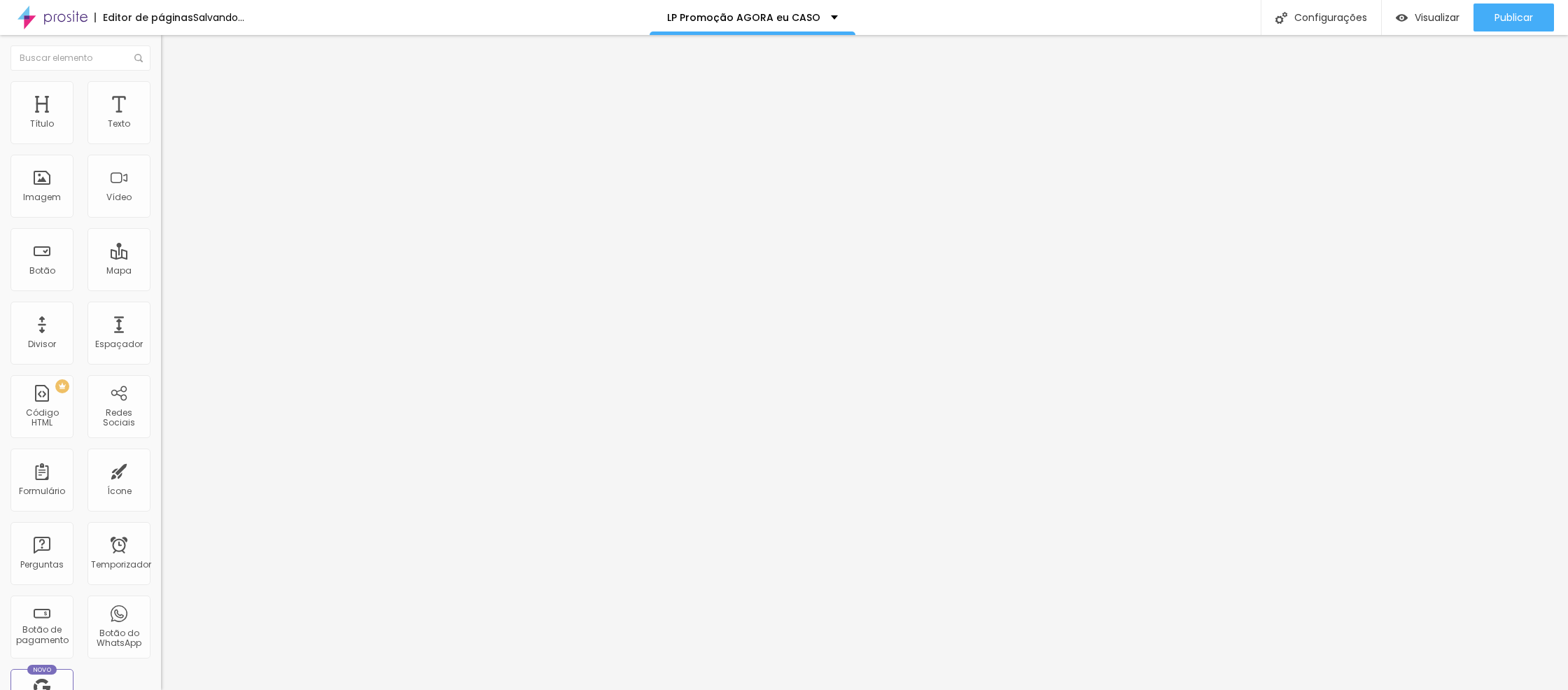
type input "31"
type input "32"
type input "33"
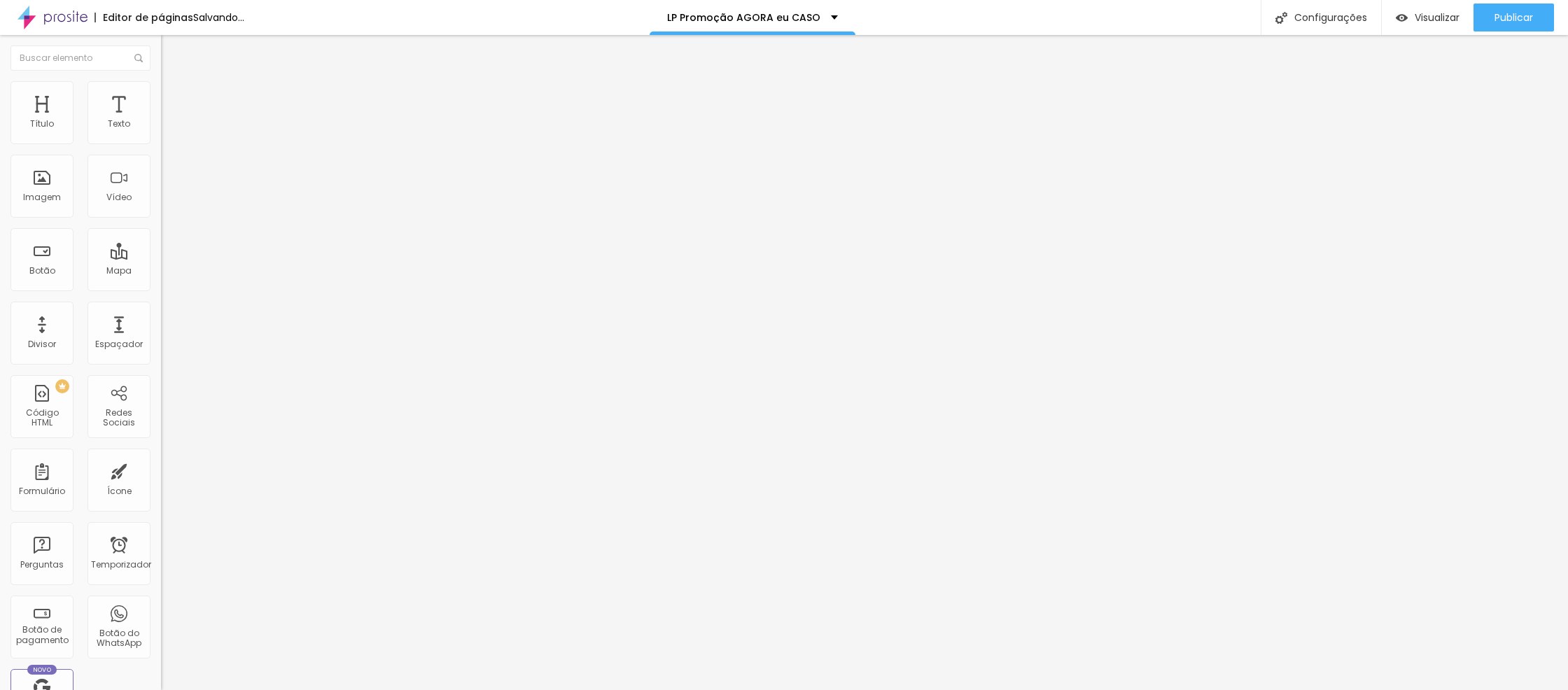
type input "33"
type input "34"
type input "35"
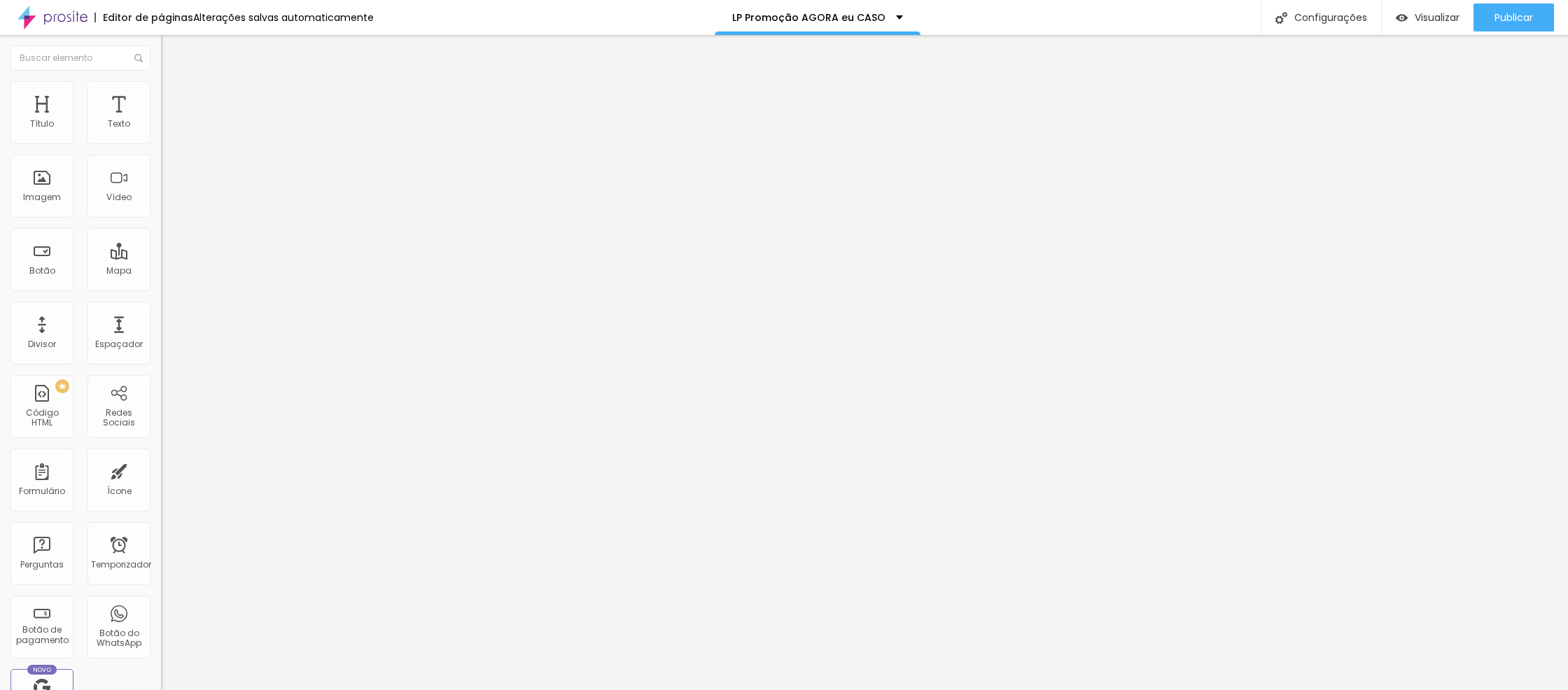
type input "34"
drag, startPoint x: 45, startPoint y: 294, endPoint x: 52, endPoint y: 294, distance: 7.0
type input "34"
click at [161, 331] on input "range" at bounding box center [206, 336] width 91 height 11
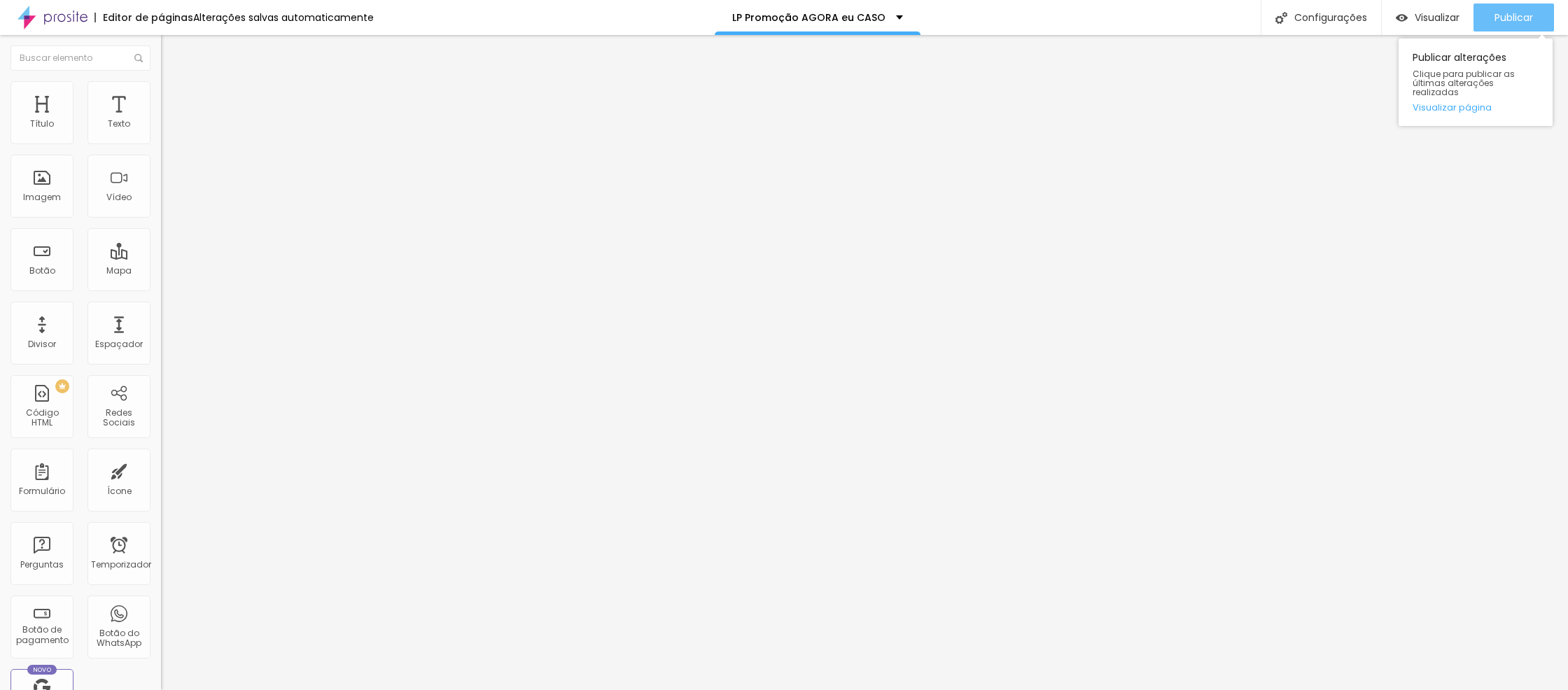
click at [1500, 15] on font "Publicar" at bounding box center [1513, 18] width 39 height 14
type input "32"
type input "33"
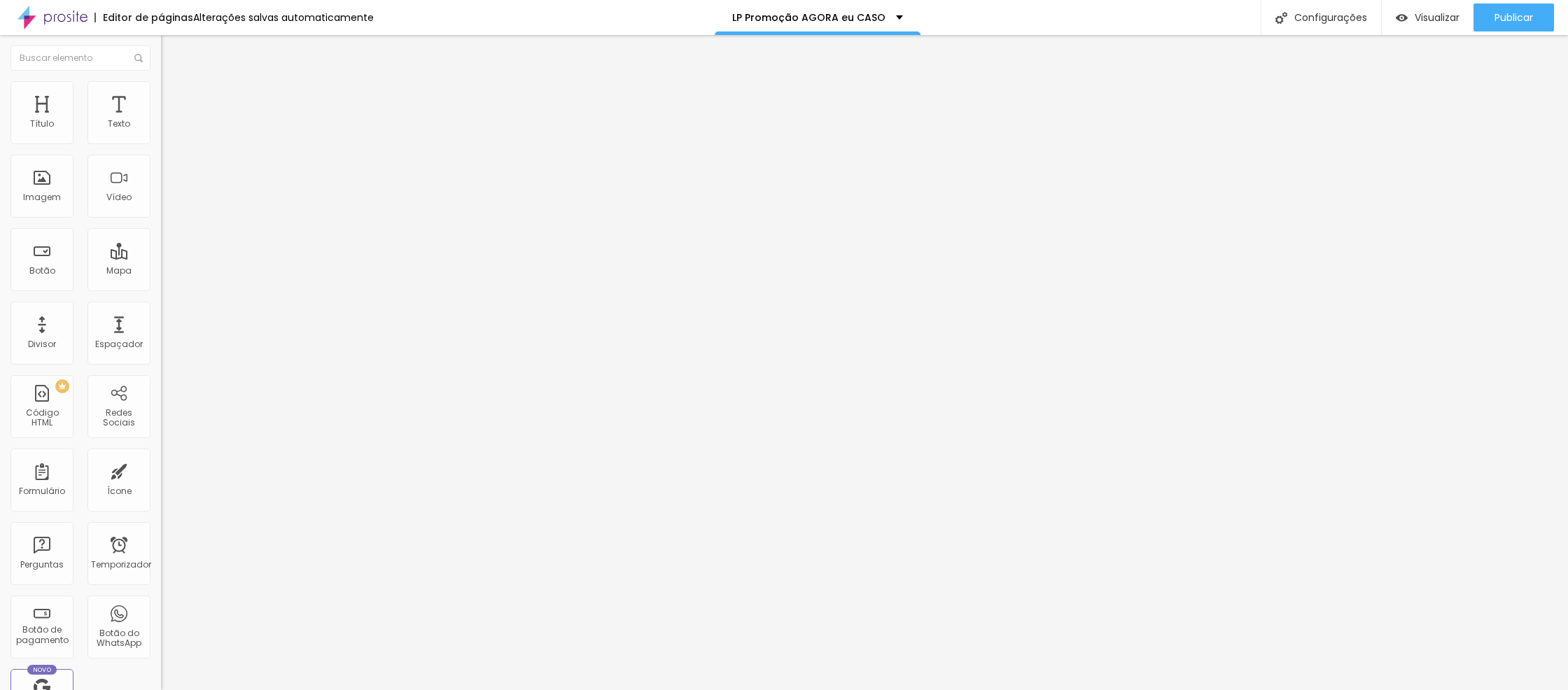
type input "34"
type input "35"
type input "36"
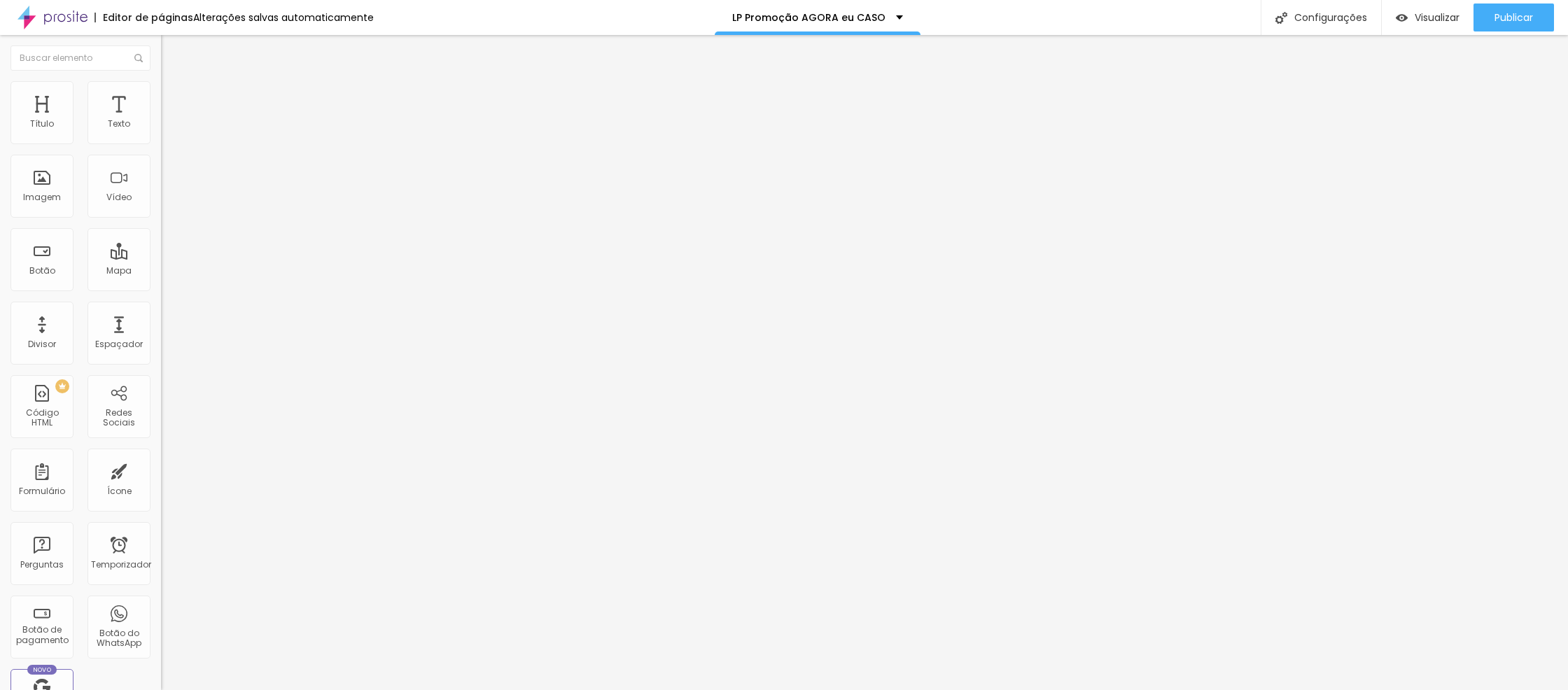
type input "36"
type input "37"
type input "38"
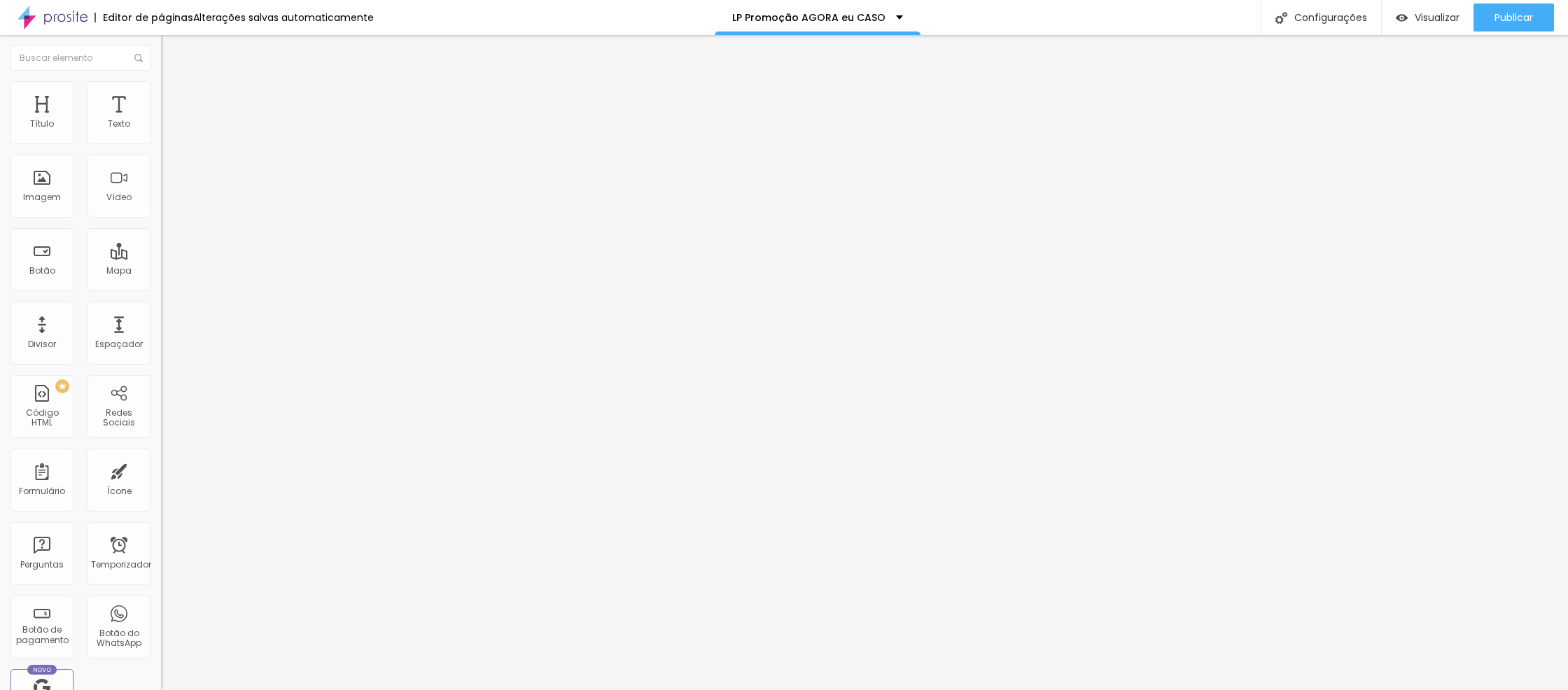
type input "39"
type input "40"
type input "41"
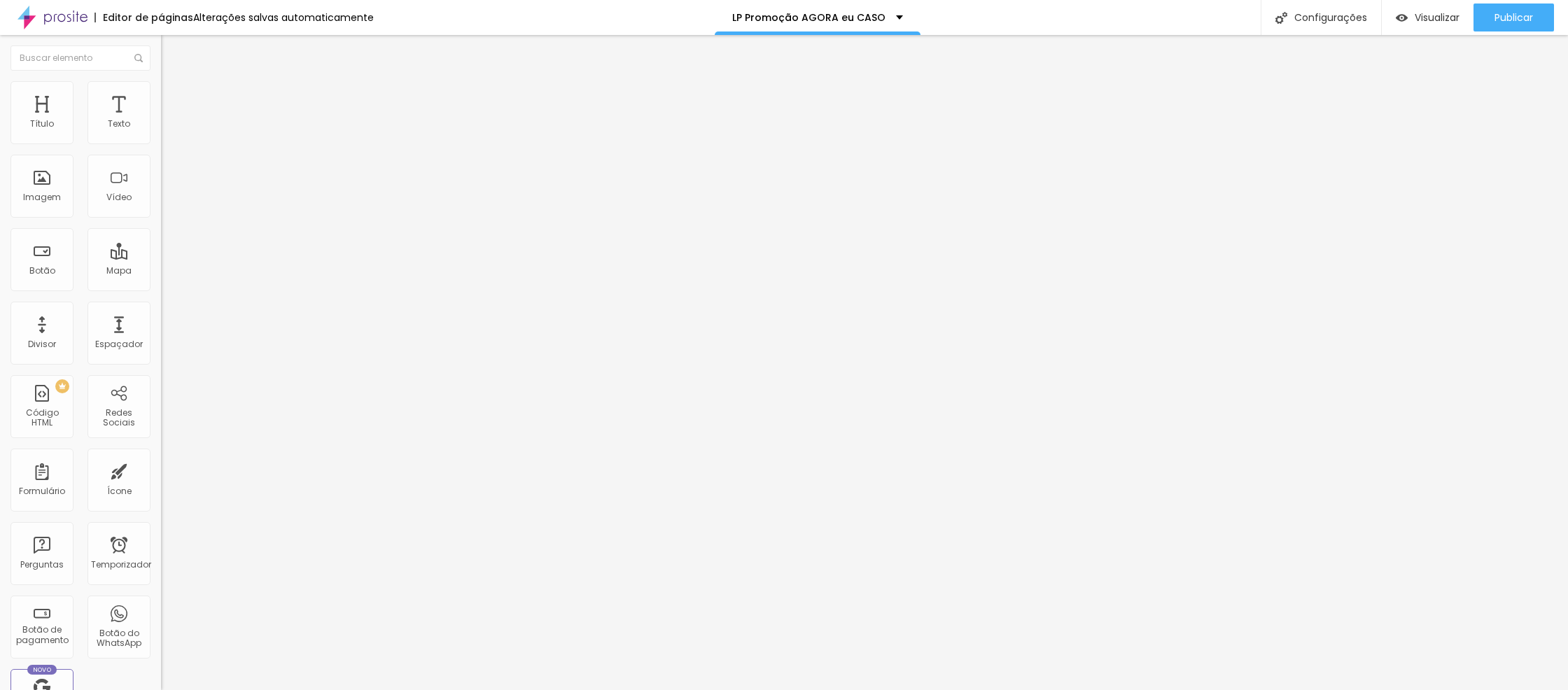
type input "41"
type input "42"
type input "43"
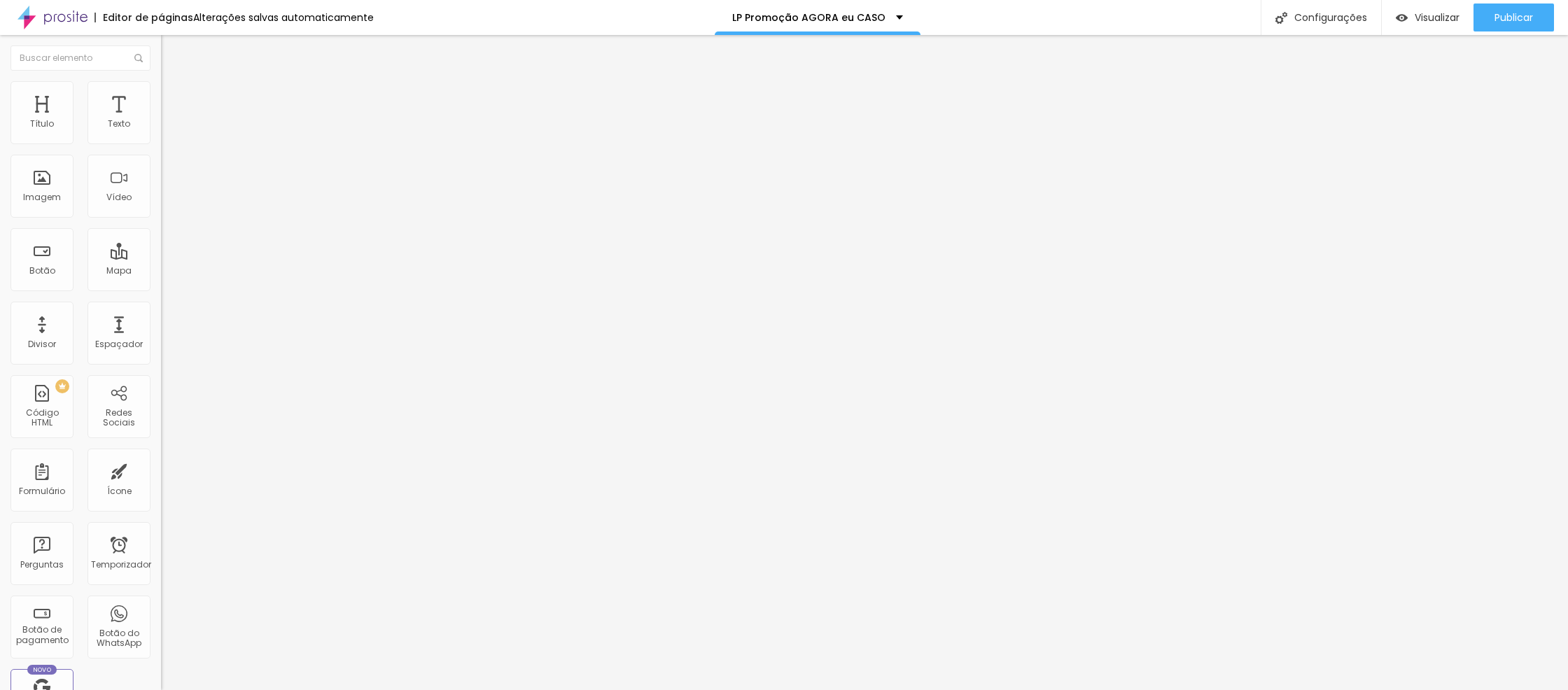
type input "44"
type input "45"
drag, startPoint x: 53, startPoint y: 292, endPoint x: 64, endPoint y: 292, distance: 11.0
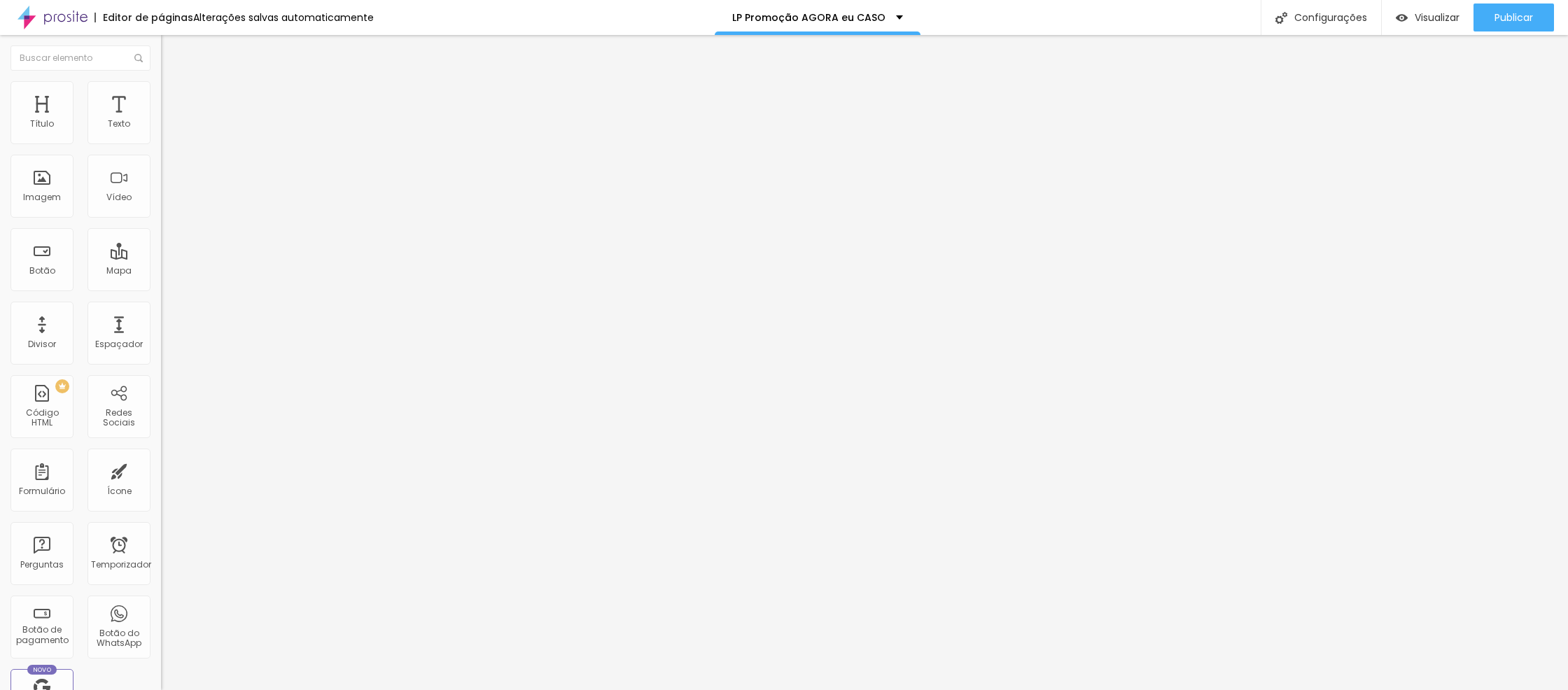
click at [161, 331] on input "range" at bounding box center [206, 336] width 91 height 11
click at [1516, 31] on div "Publicar" at bounding box center [1513, 18] width 39 height 28
type input "42"
type input "41"
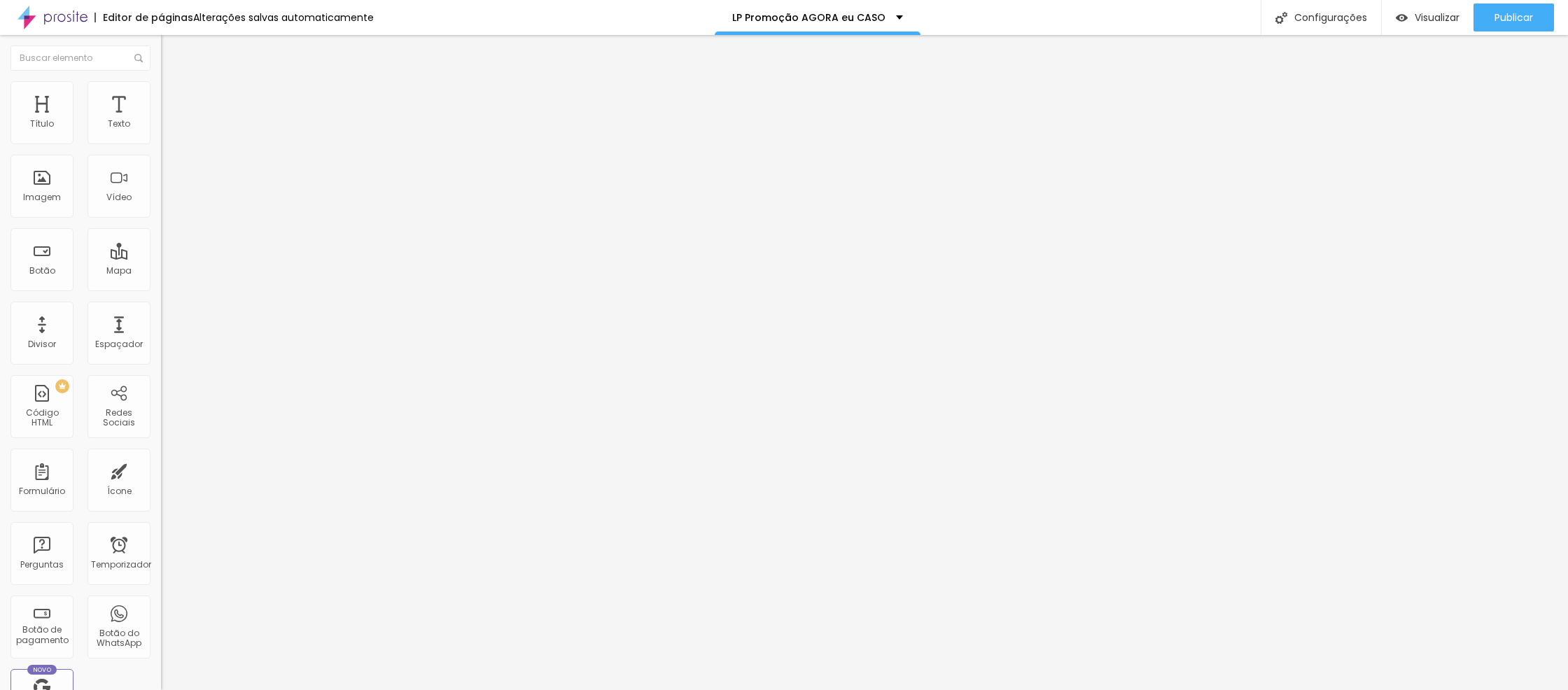
type input "41"
type input "39"
type input "37"
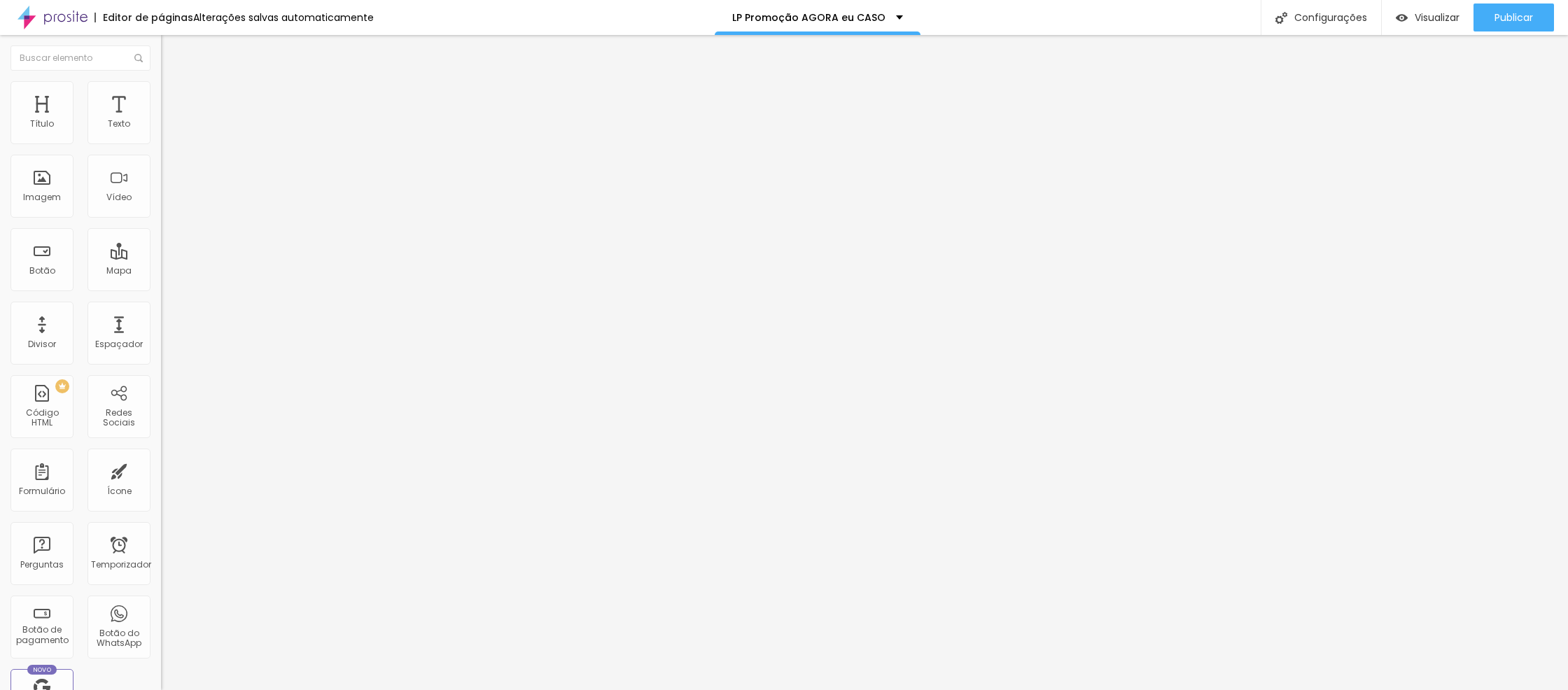
type input "36"
type input "35"
type input "34"
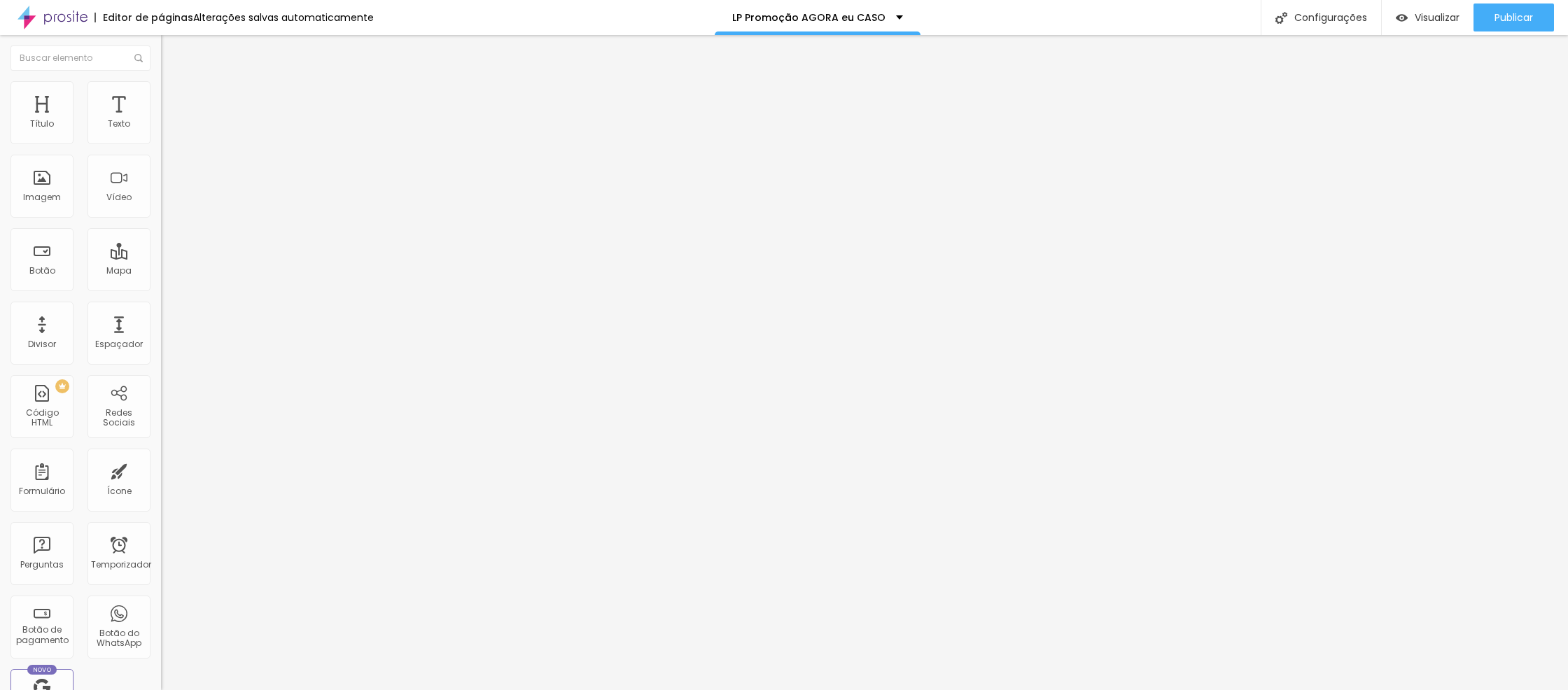
type input "34"
type input "33"
type input "32"
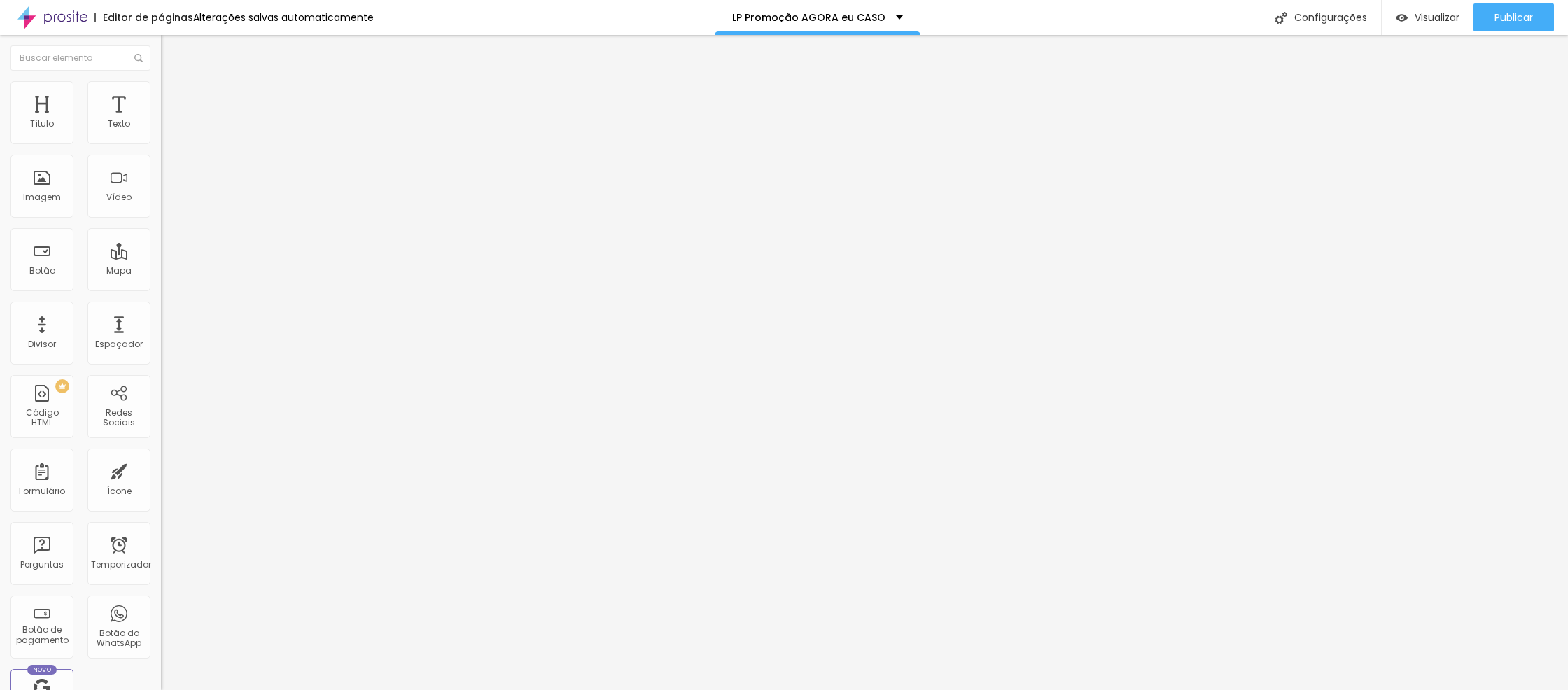
type input "31"
type input "30"
type input "29"
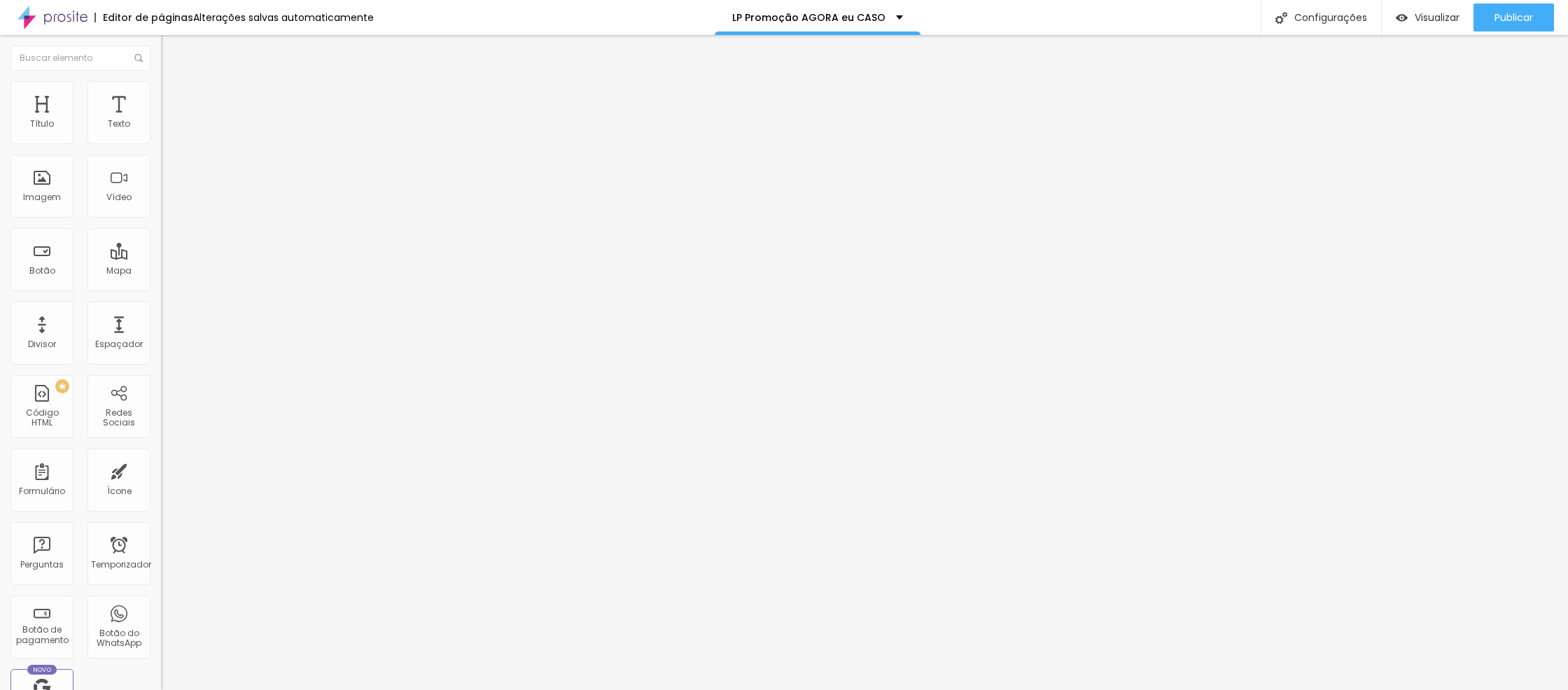
type input "29"
type input "28"
type input "27"
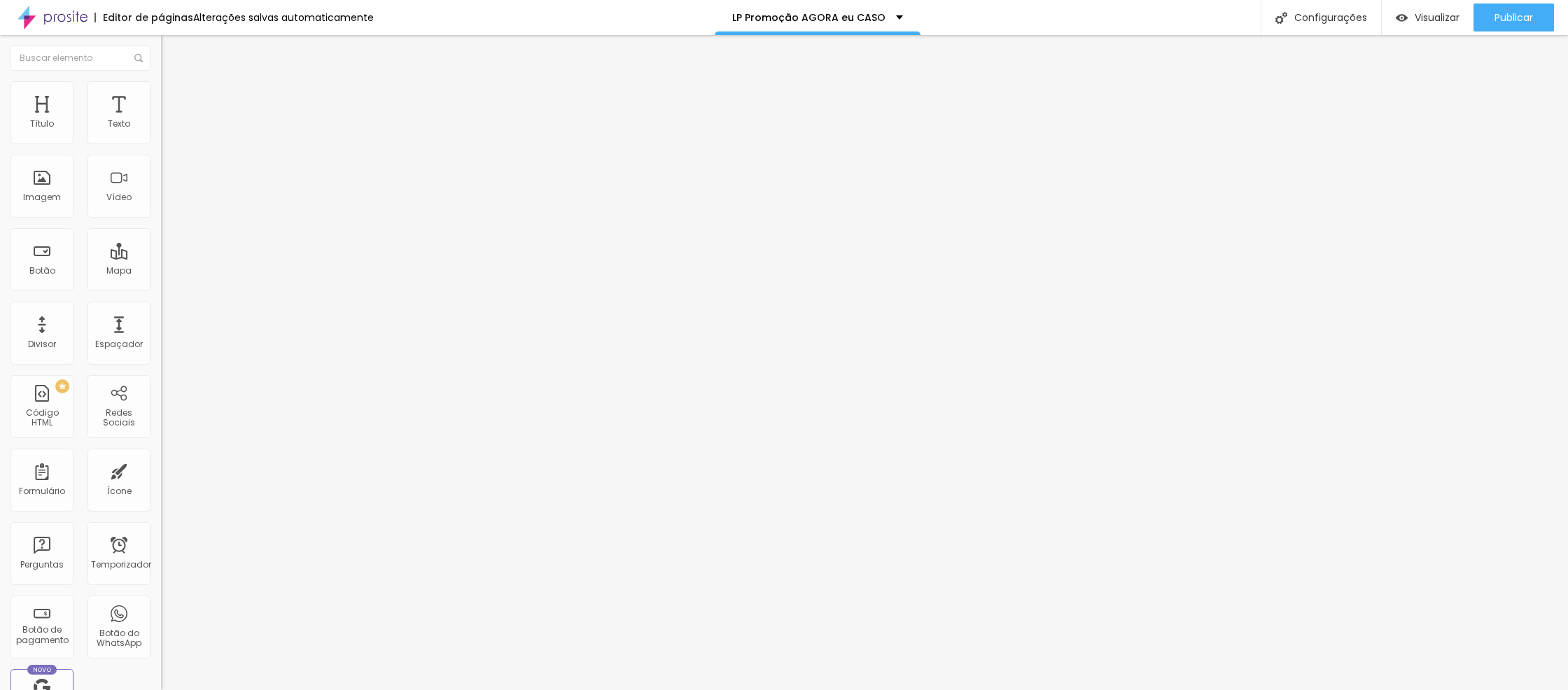
type input "26"
type input "25"
drag, startPoint x: 61, startPoint y: 294, endPoint x: 44, endPoint y: 296, distance: 17.1
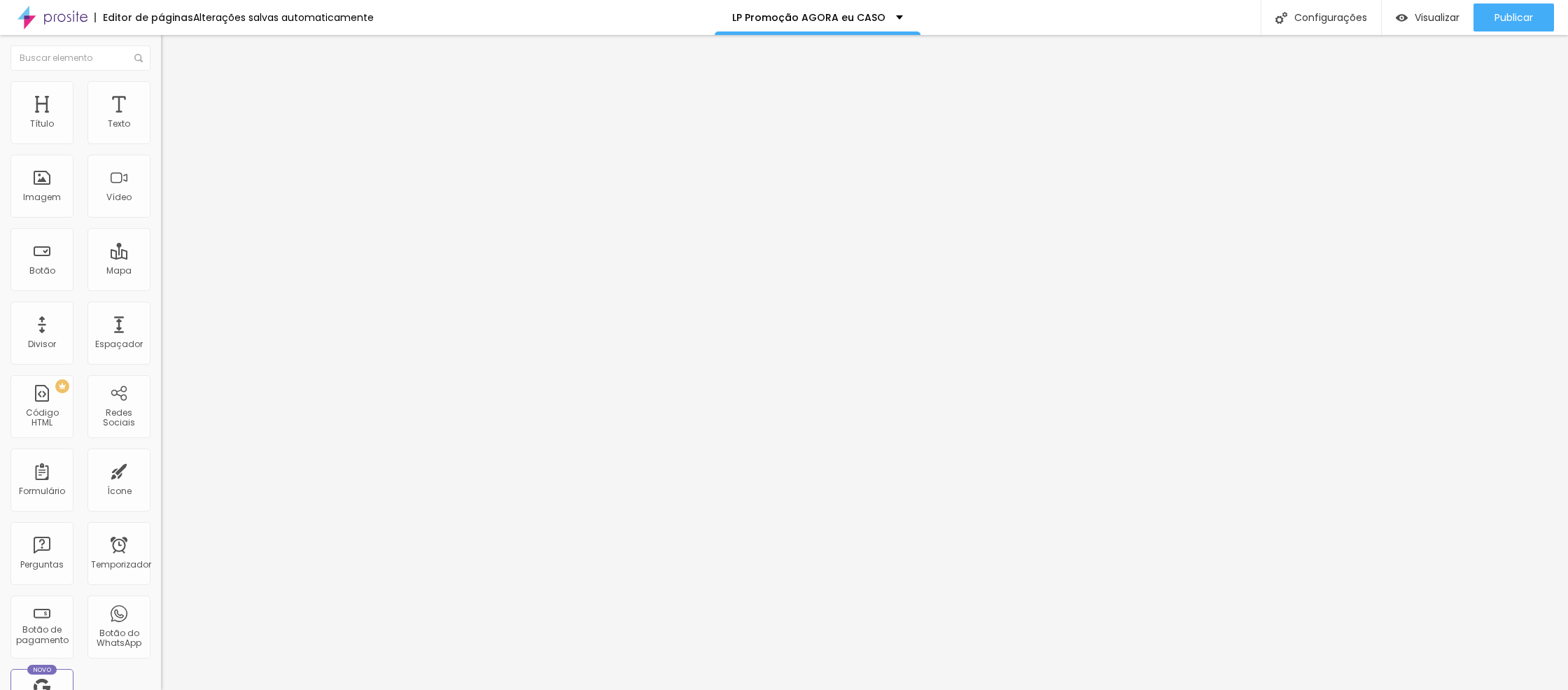
type input "25"
click at [161, 331] on input "range" at bounding box center [206, 336] width 91 height 11
click at [1524, 21] on font "Publicar" at bounding box center [1513, 18] width 39 height 14
click at [1525, 18] on font "Publicar" at bounding box center [1513, 18] width 39 height 14
click at [1532, 23] on font "Publicar" at bounding box center [1513, 18] width 39 height 14
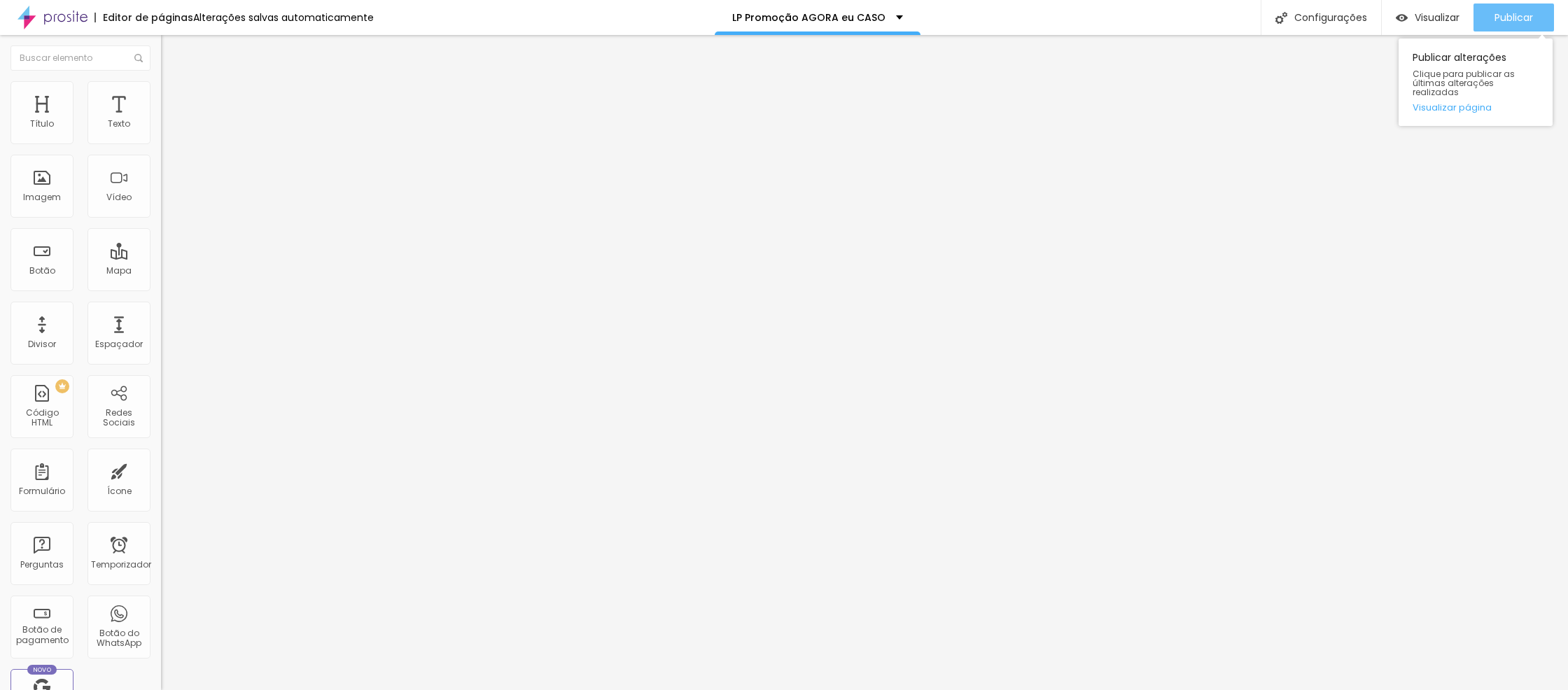
click at [1532, 23] on font "Publicar" at bounding box center [1513, 18] width 39 height 14
click at [1532, 18] on font "Publicar" at bounding box center [1513, 18] width 39 height 14
type input "28"
type input "29"
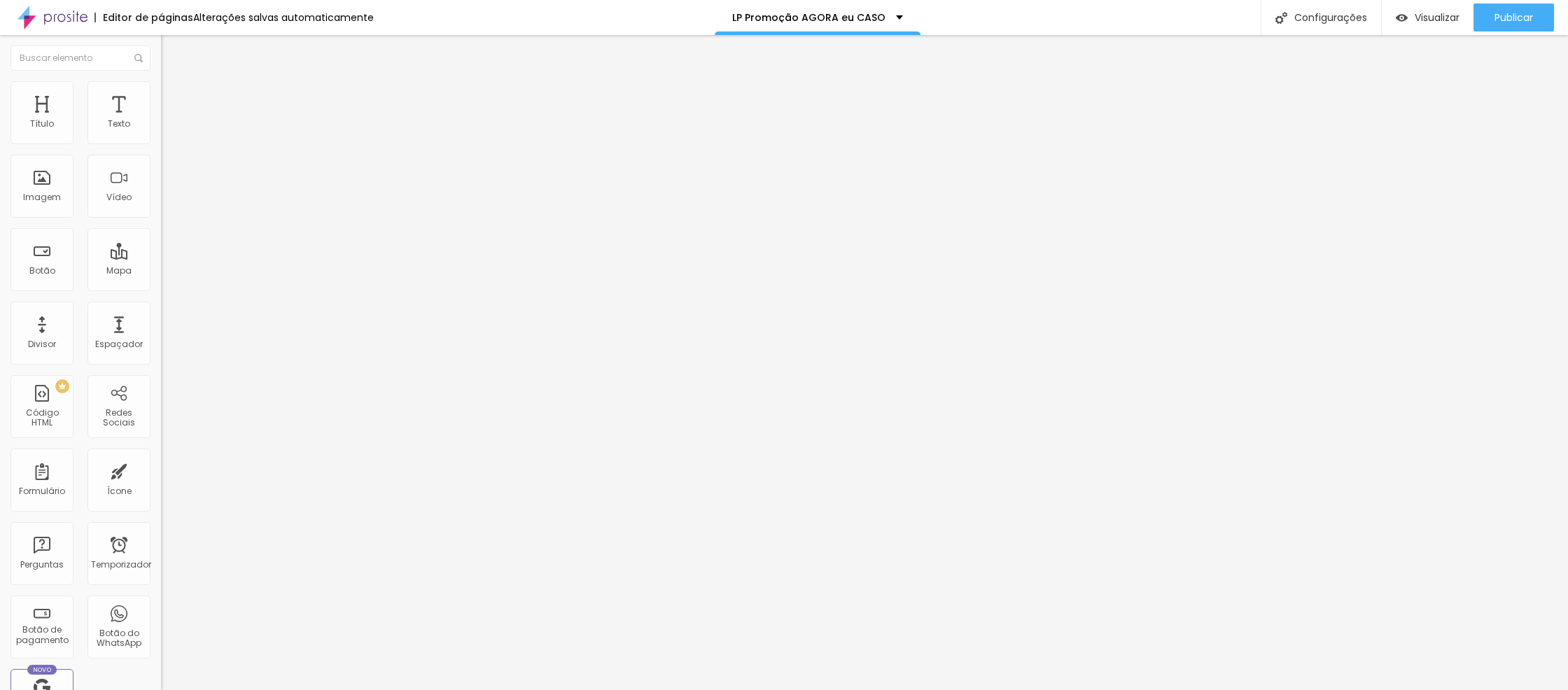
type input "29"
drag, startPoint x: 46, startPoint y: 295, endPoint x: 96, endPoint y: 292, distance: 50.1
click at [161, 331] on input "range" at bounding box center [206, 336] width 91 height 11
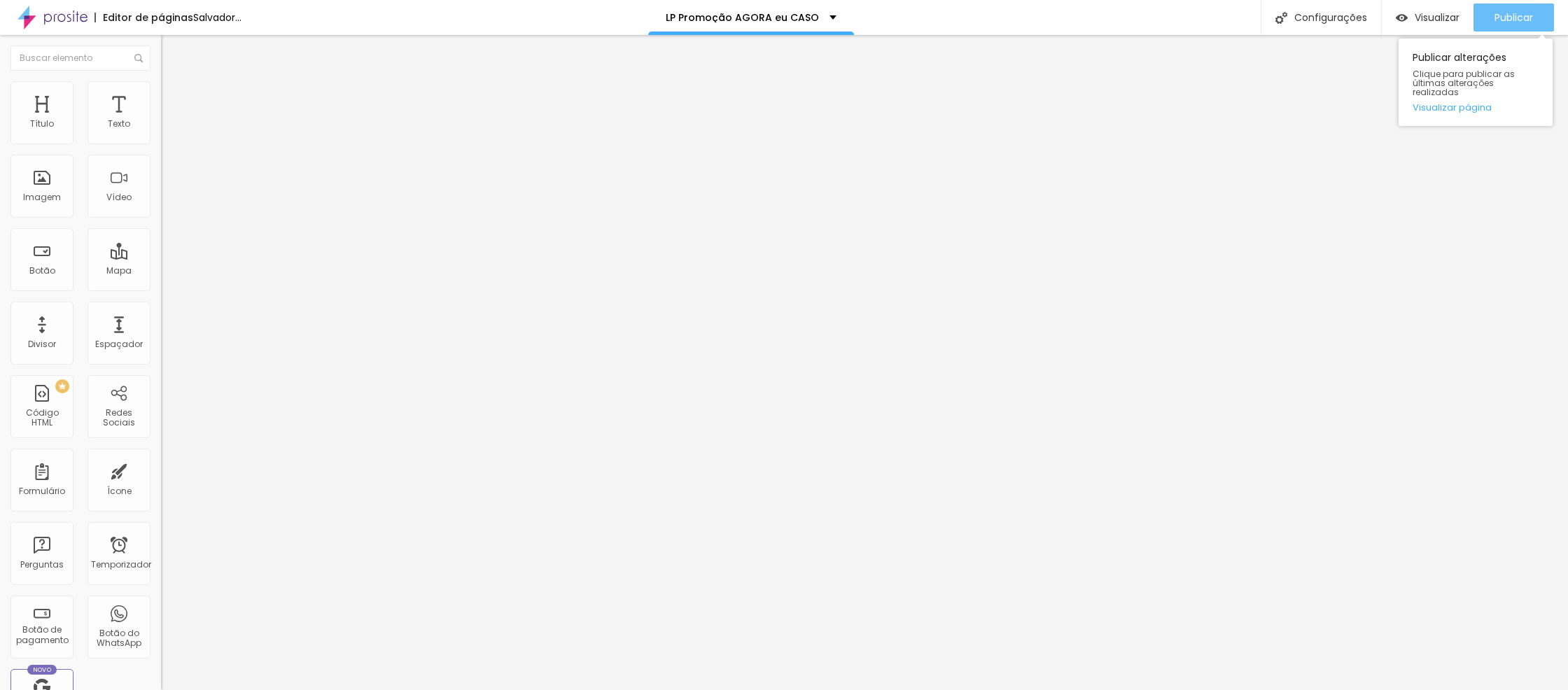
click at [1518, 17] on font "Publicar" at bounding box center [1513, 18] width 39 height 14
click at [1525, 21] on font "Publicar" at bounding box center [1513, 18] width 39 height 14
click at [1539, 23] on button "Publicar" at bounding box center [1513, 18] width 81 height 28
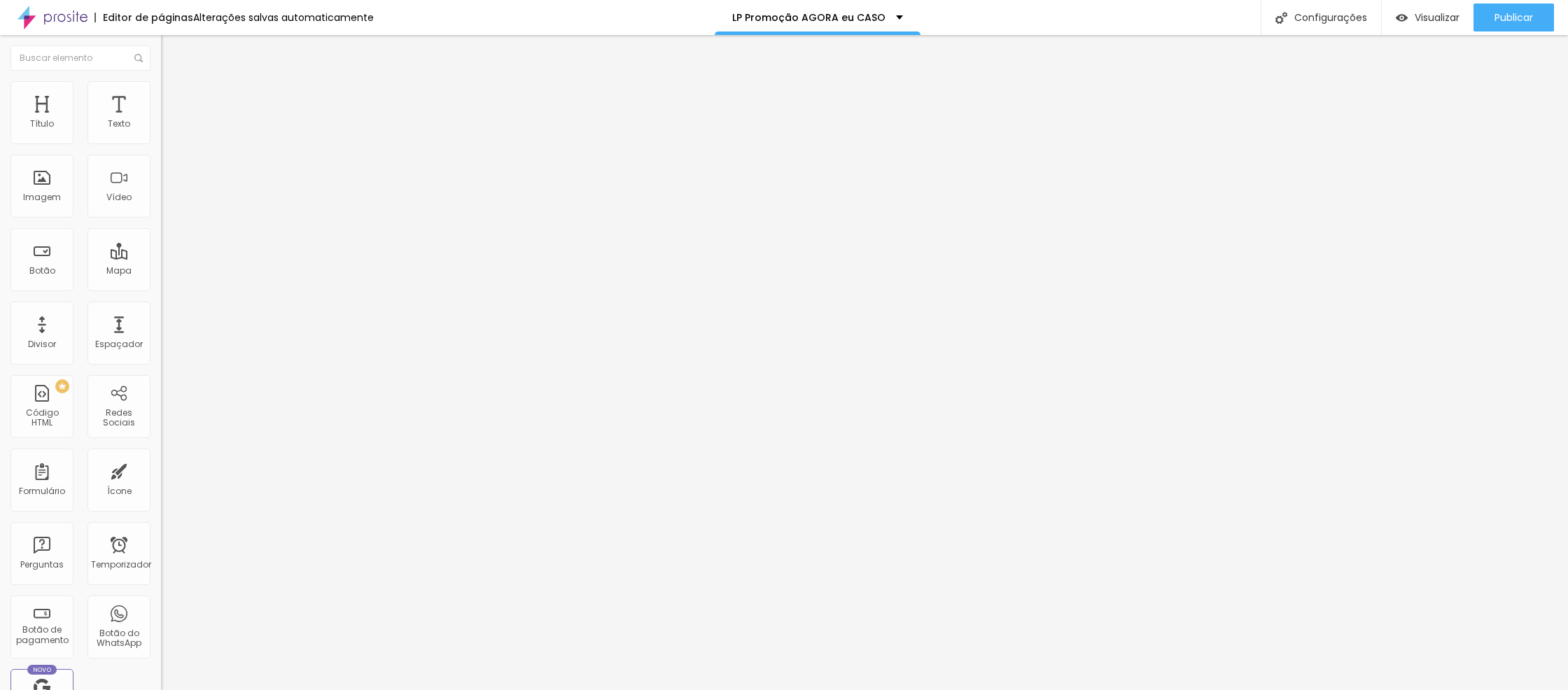
click at [161, 89] on img at bounding box center [167, 88] width 13 height 13
type input "95"
type input "100"
drag, startPoint x: 133, startPoint y: 150, endPoint x: 142, endPoint y: 150, distance: 9.0
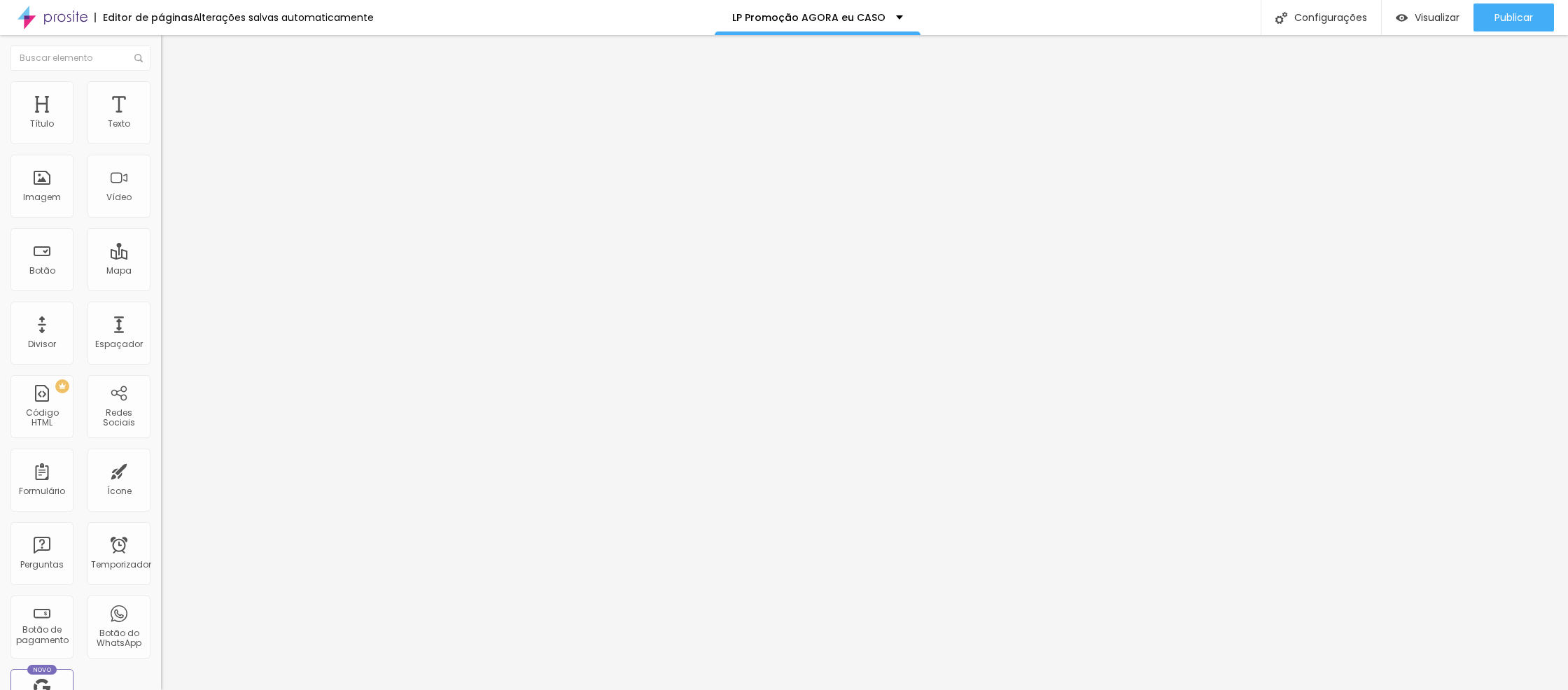
type input "100"
click at [161, 143] on input "range" at bounding box center [206, 137] width 91 height 11
click at [1501, 21] on font "Publicar" at bounding box center [1513, 18] width 39 height 14
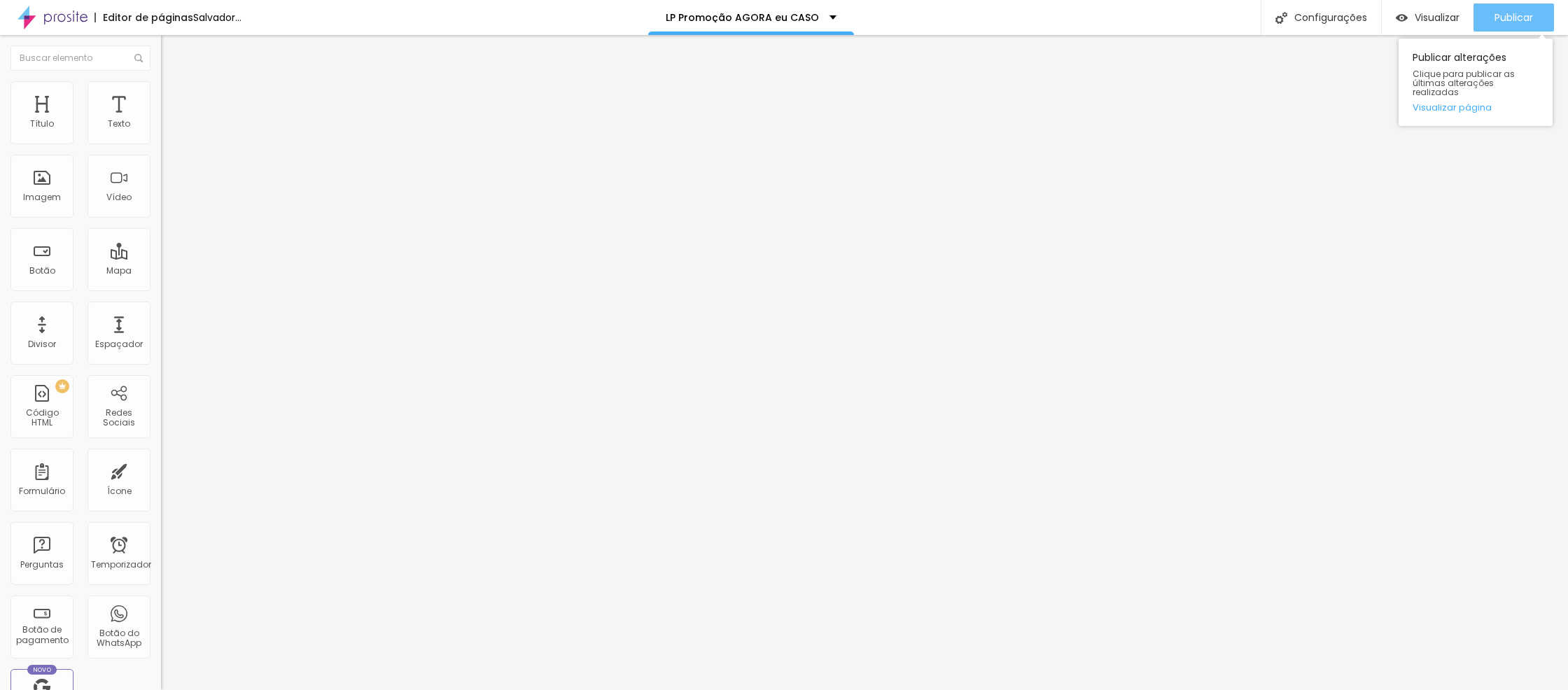
click at [1505, 6] on div "Publicar" at bounding box center [1513, 18] width 39 height 28
click at [1522, 16] on font "Publicar" at bounding box center [1513, 18] width 39 height 14
click at [1500, 8] on div "Publicar" at bounding box center [1513, 18] width 39 height 28
